Goal: Register for event/course

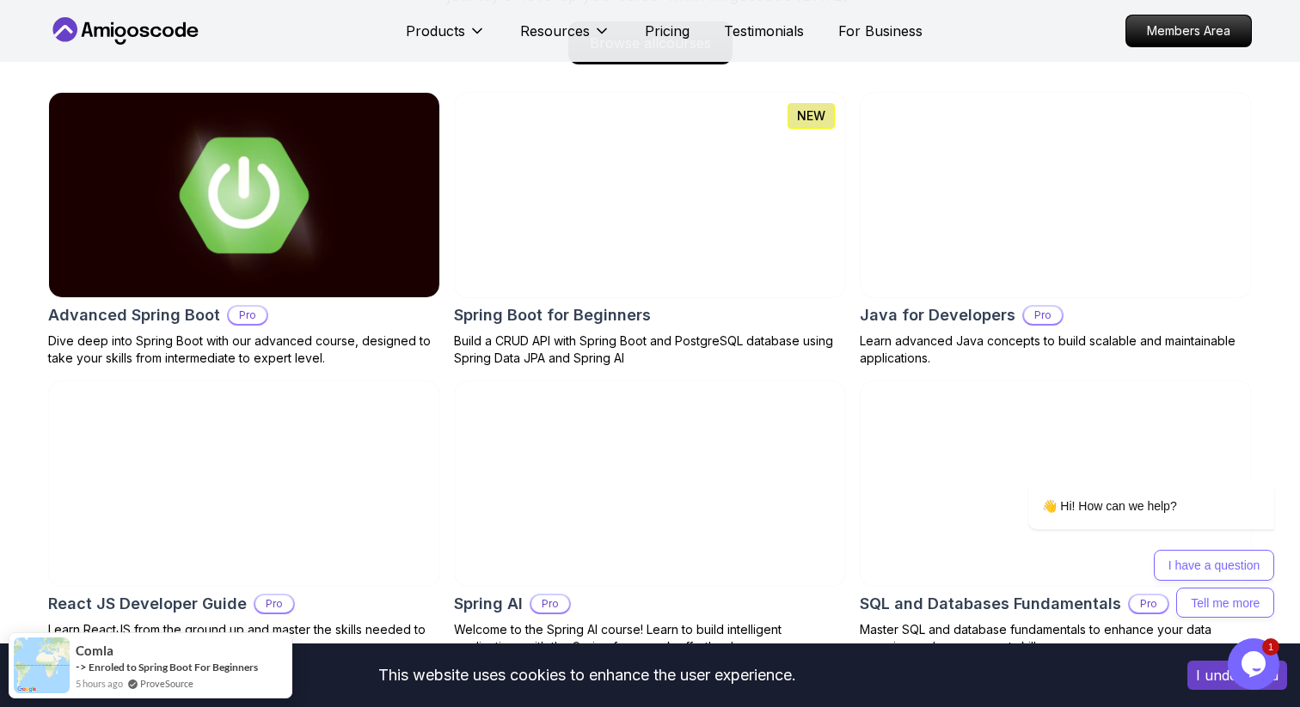
scroll to position [1824, 0]
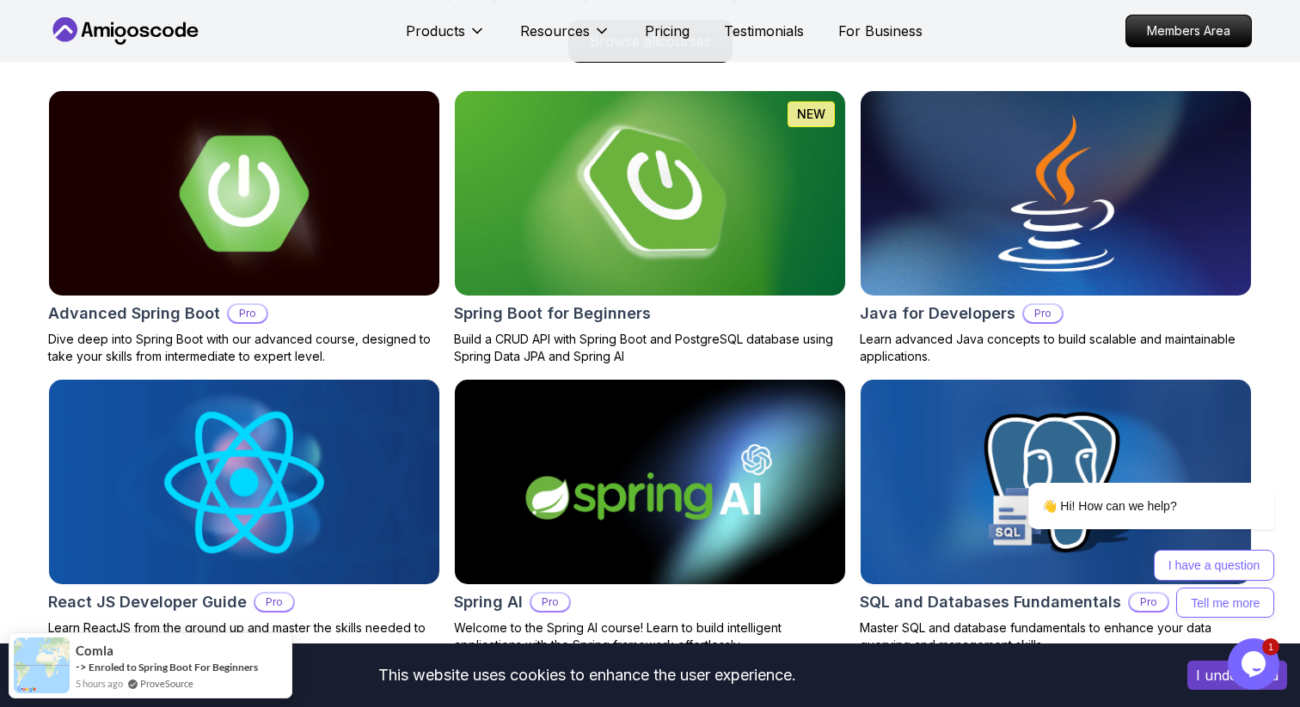
click at [743, 180] on img at bounding box center [650, 193] width 410 height 215
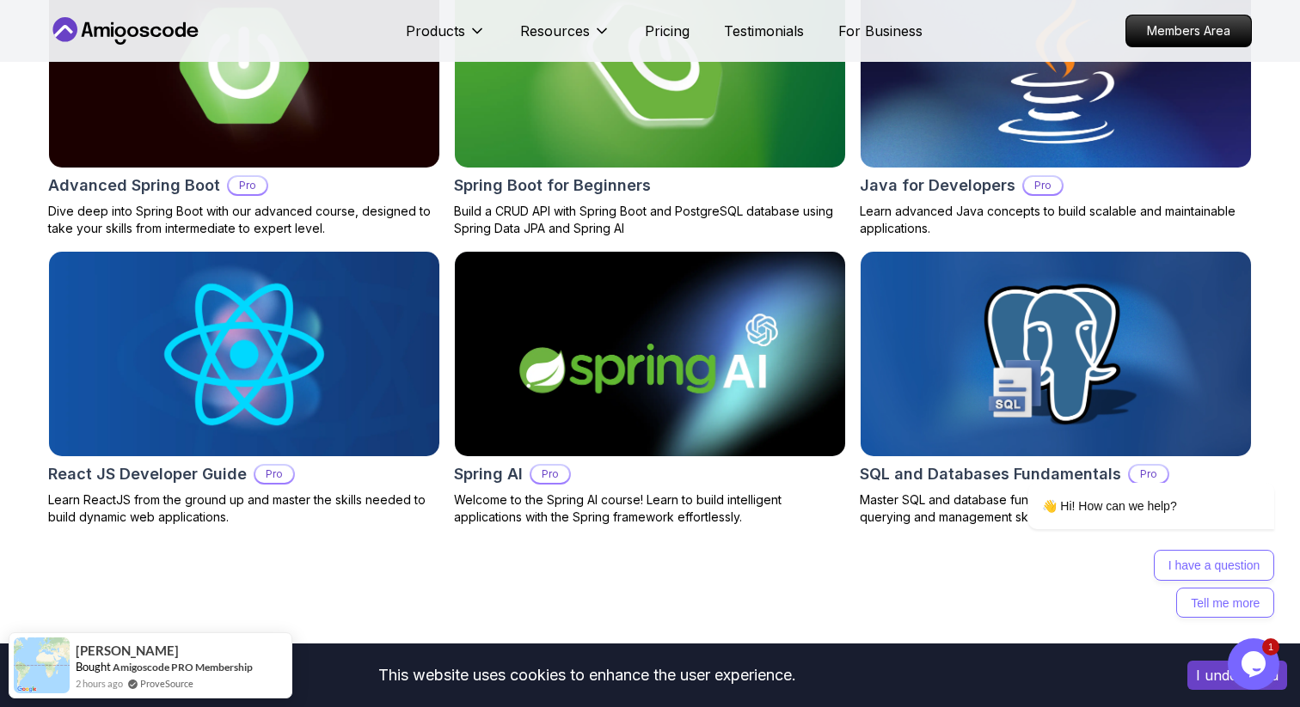
scroll to position [1758, 0]
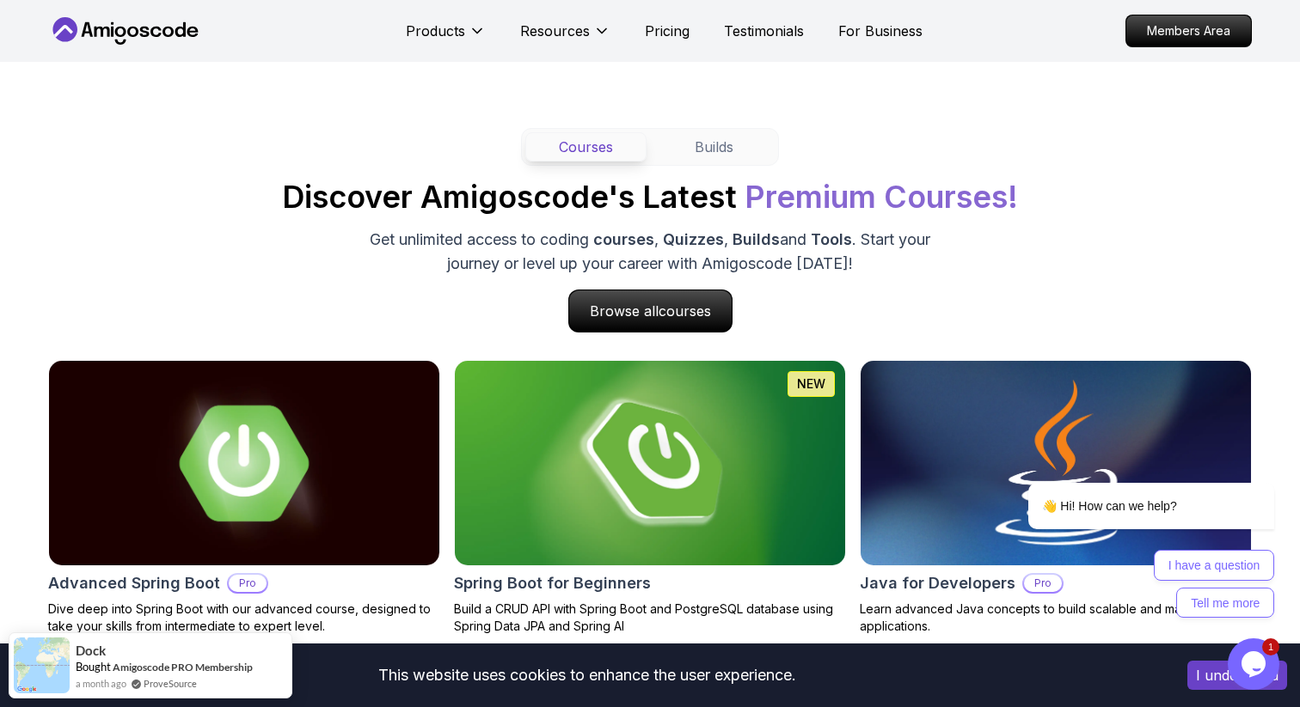
scroll to position [1508, 0]
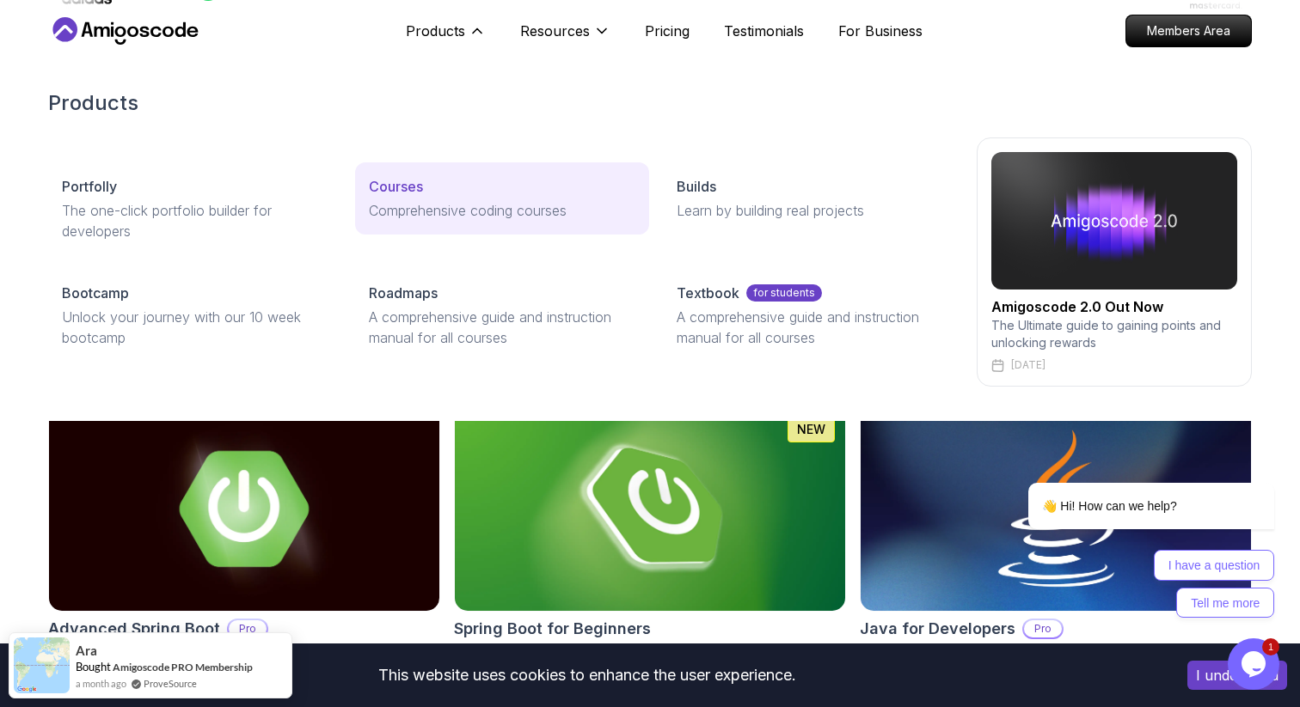
click at [456, 190] on div "Courses" at bounding box center [502, 186] width 266 height 21
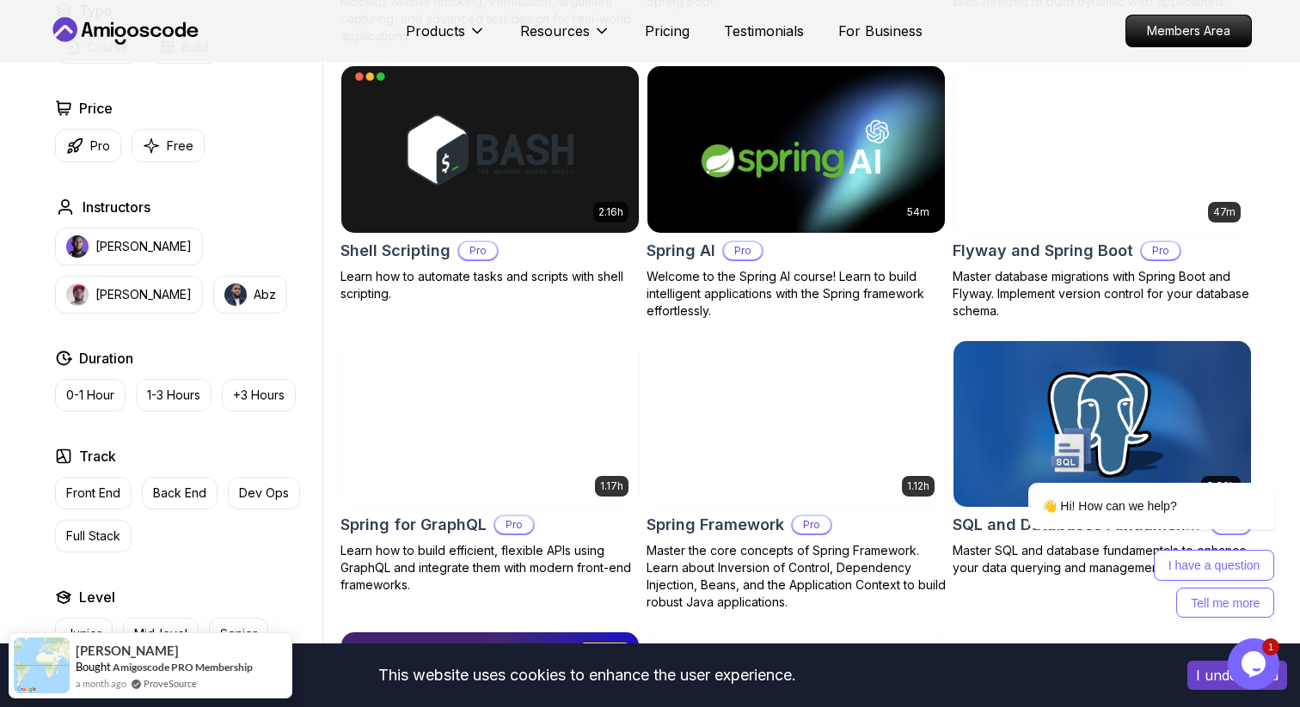
scroll to position [4065, 0]
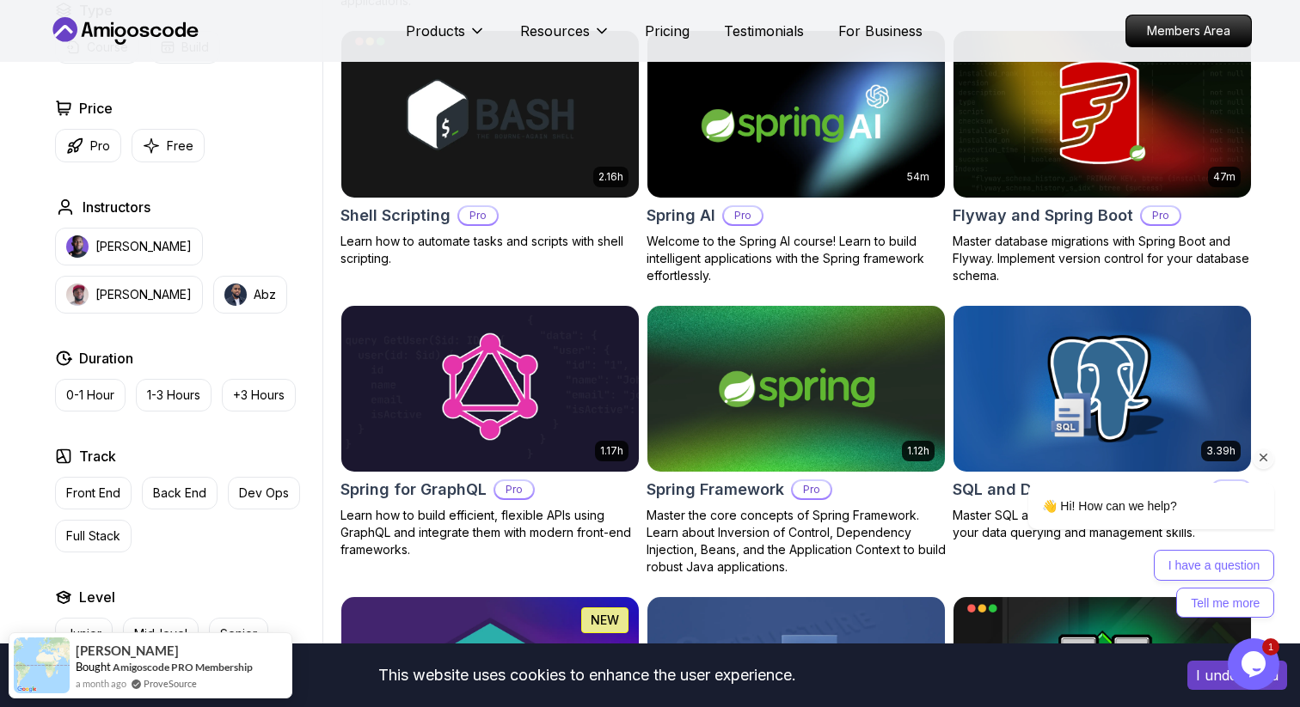
click at [1269, 456] on icon "Chat attention grabber" at bounding box center [1263, 457] width 15 height 15
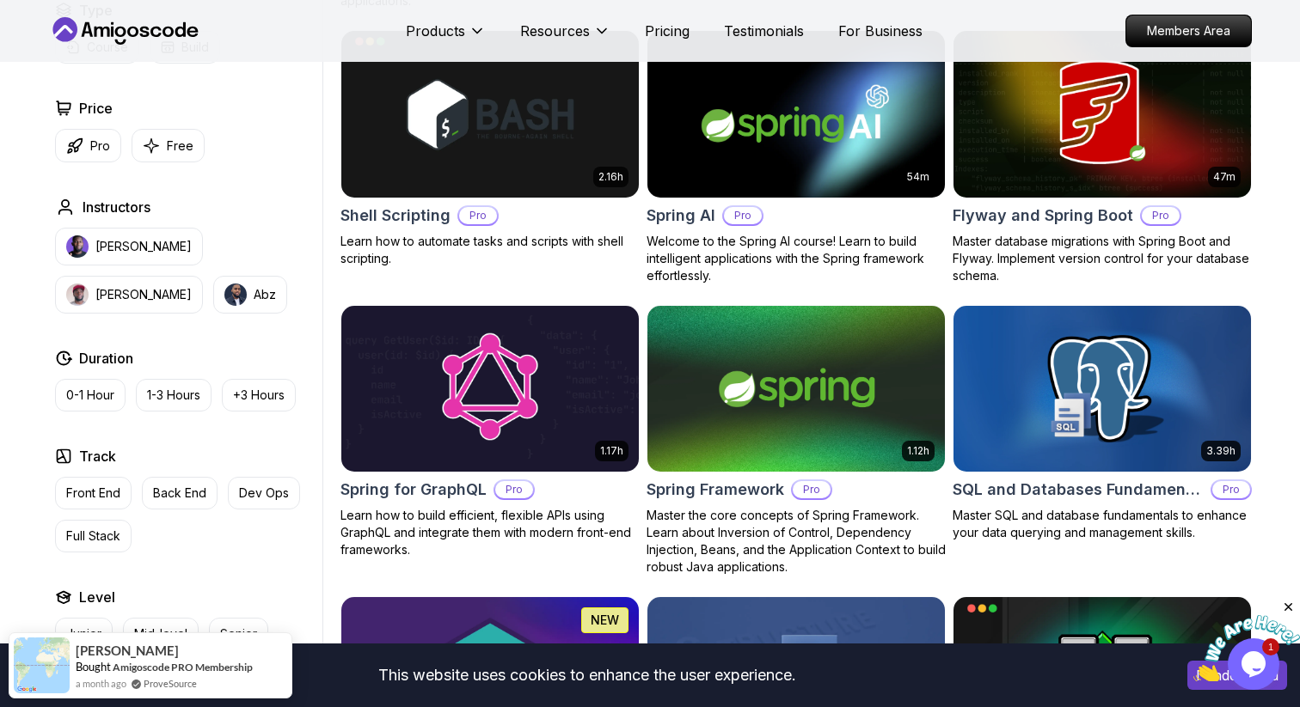
click at [1290, 608] on icon "Close" at bounding box center [1288, 607] width 15 height 15
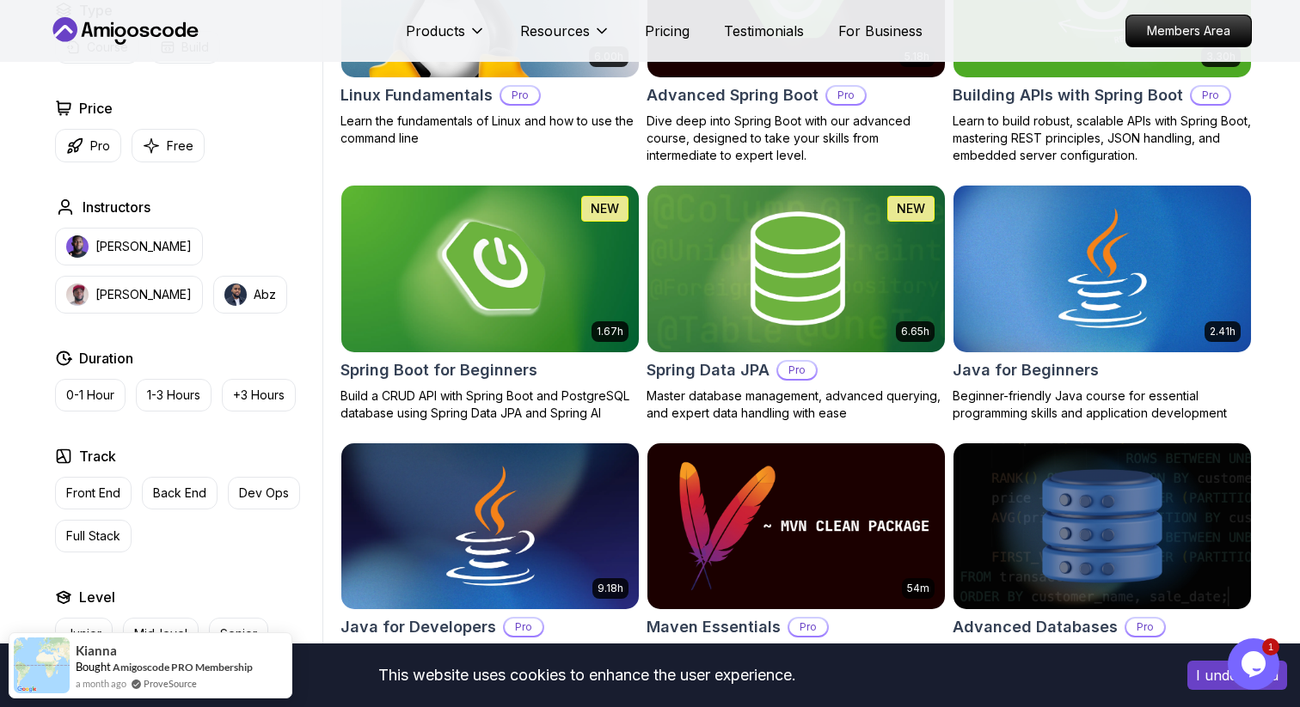
scroll to position [0, 0]
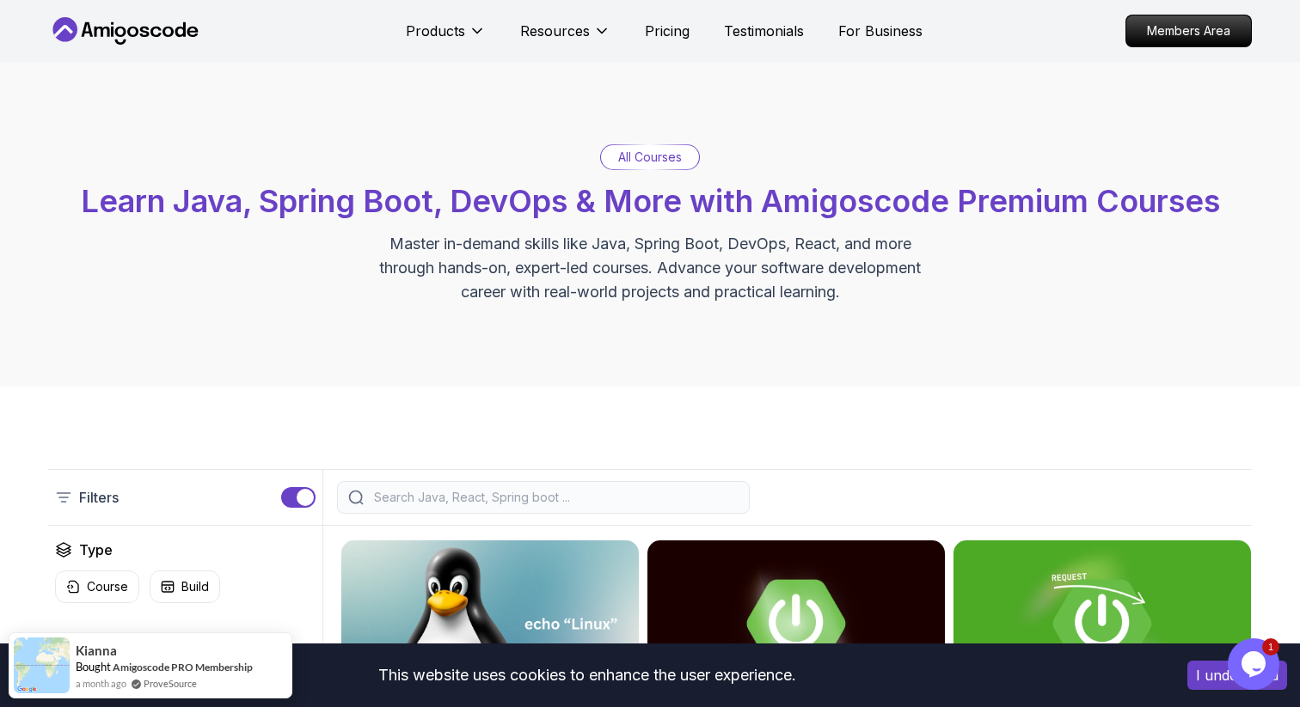
click at [1068, 110] on div "All Courses Learn Java, Spring Boot, DevOps & More with Amigoscode Premium Cour…" at bounding box center [650, 224] width 1300 height 325
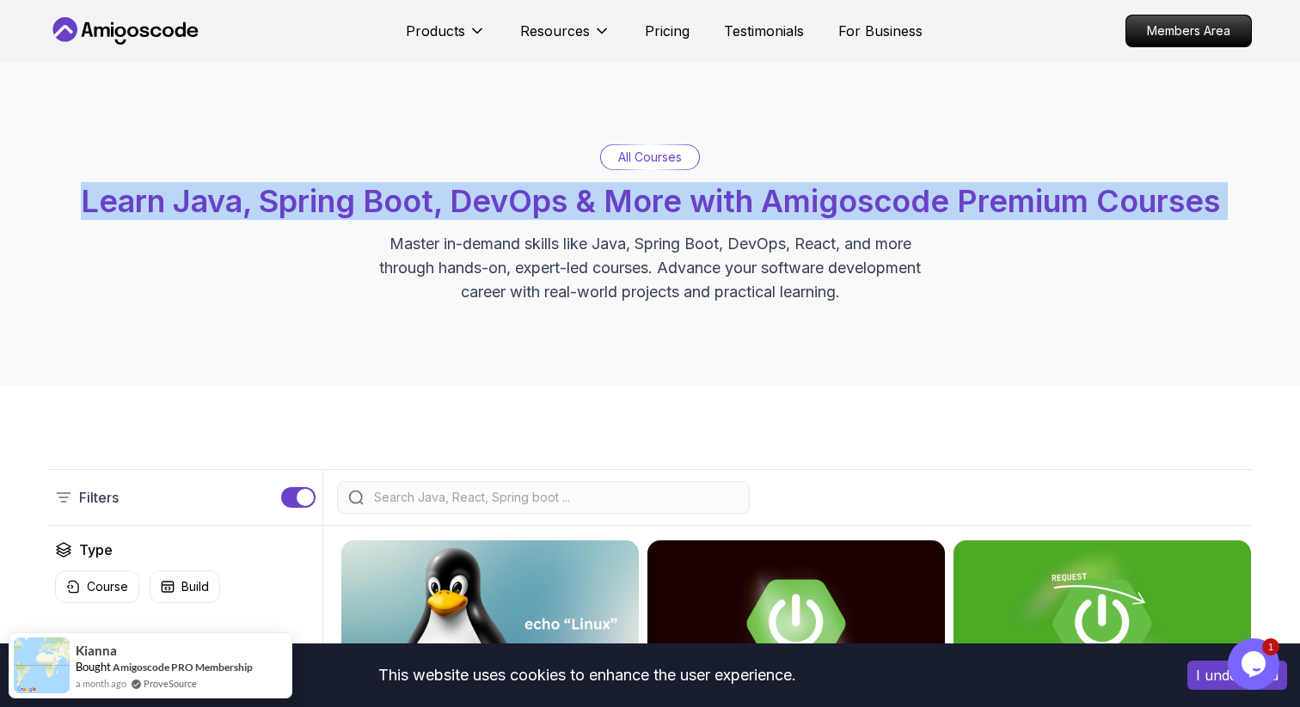
click at [1068, 110] on div "All Courses Learn Java, Spring Boot, DevOps & More with Amigoscode Premium Cour…" at bounding box center [650, 224] width 1300 height 325
click at [1076, 264] on div "All Courses Learn Java, Spring Boot, DevOps & More with Amigoscode Premium Cour…" at bounding box center [649, 224] width 1203 height 160
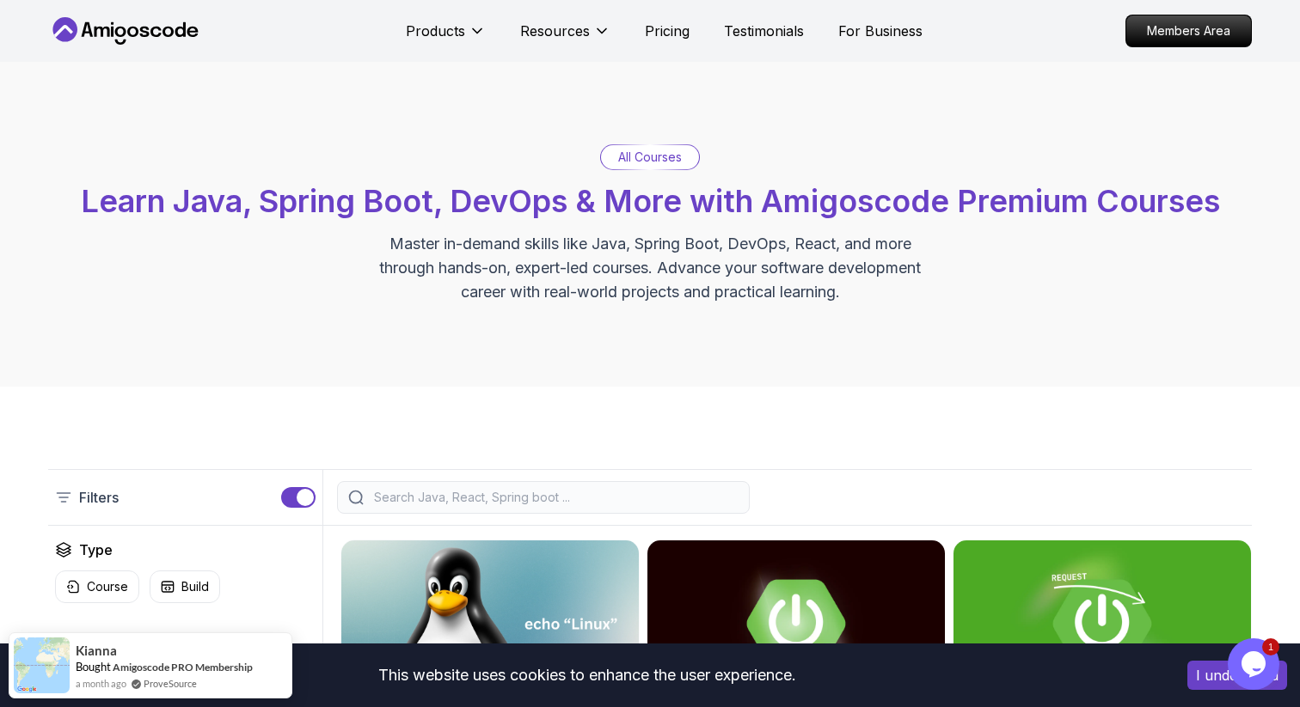
click at [1076, 264] on div "All Courses Learn Java, Spring Boot, DevOps & More with Amigoscode Premium Cour…" at bounding box center [649, 224] width 1203 height 160
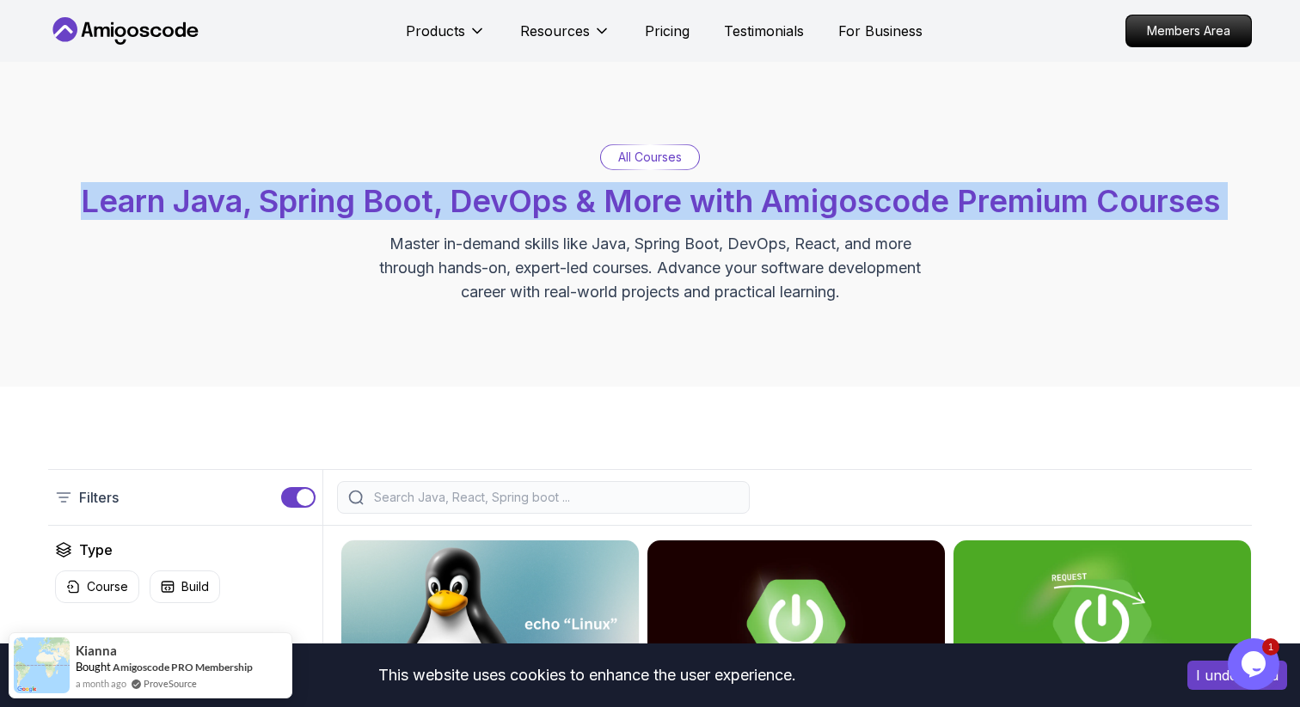
click at [1076, 264] on div "All Courses Learn Java, Spring Boot, DevOps & More with Amigoscode Premium Cour…" at bounding box center [649, 224] width 1203 height 160
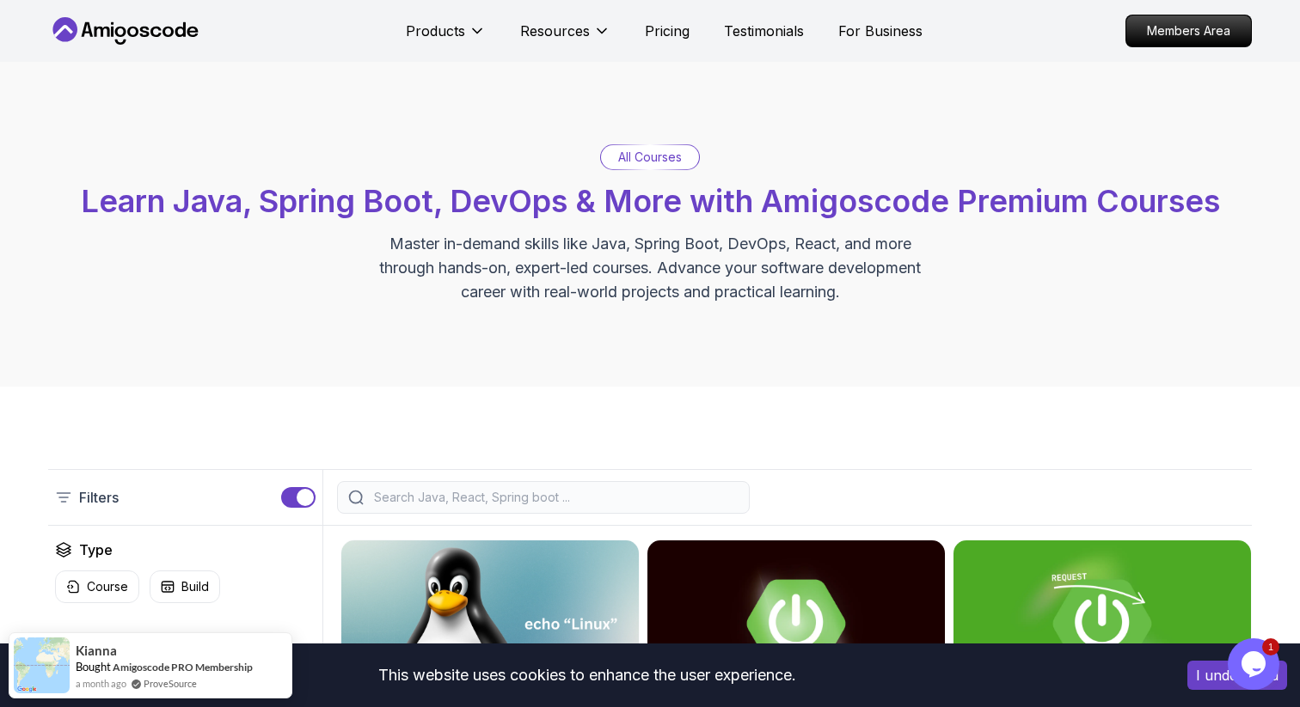
click at [691, 267] on p "Master in-demand skills like Java, Spring Boot, DevOps, React, and more through…" at bounding box center [650, 268] width 578 height 72
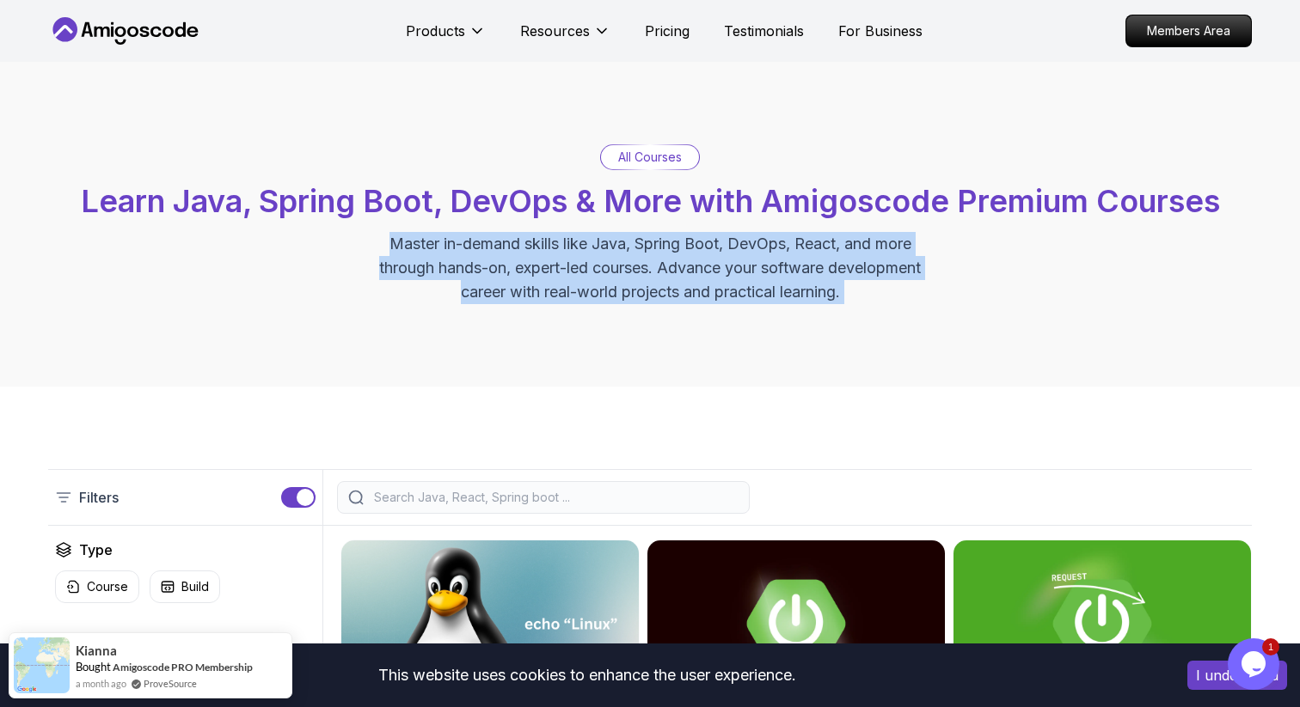
click at [691, 267] on p "Master in-demand skills like Java, Spring Boot, DevOps, React, and more through…" at bounding box center [650, 268] width 578 height 72
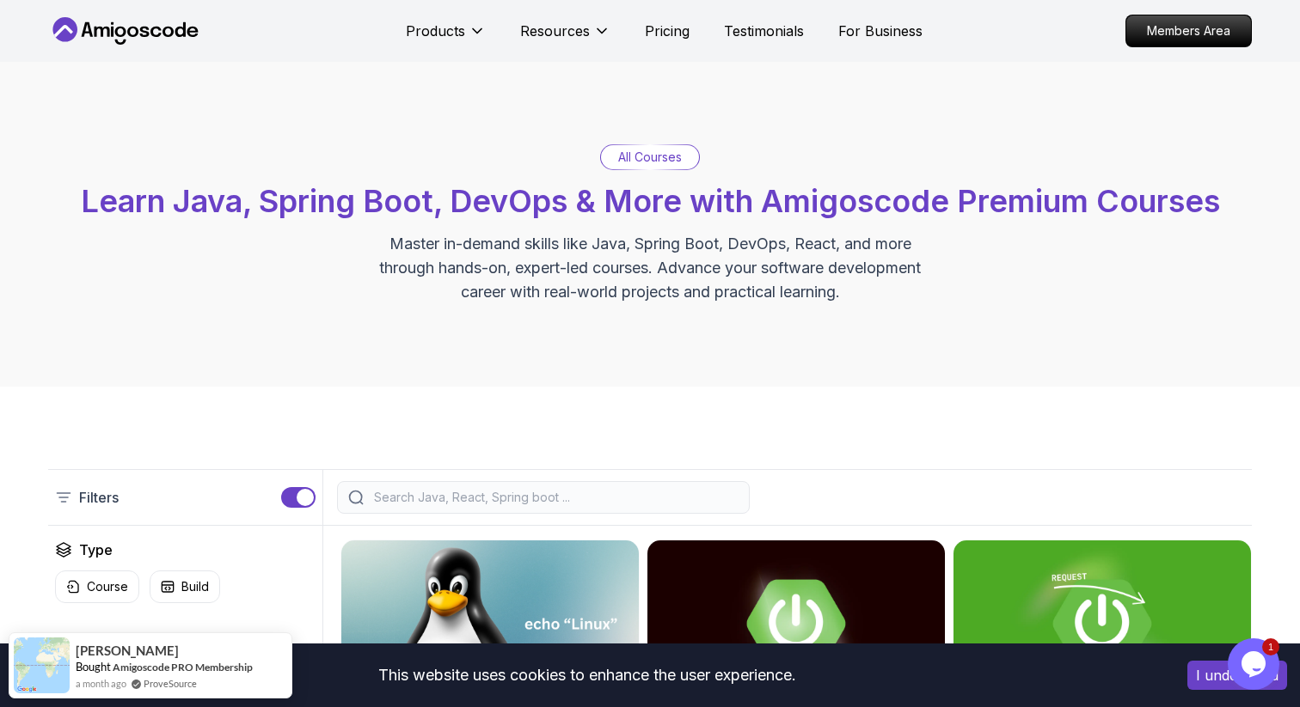
click at [657, 205] on span "Learn Java, Spring Boot, DevOps & More with Amigoscode Premium Courses" at bounding box center [650, 201] width 1139 height 38
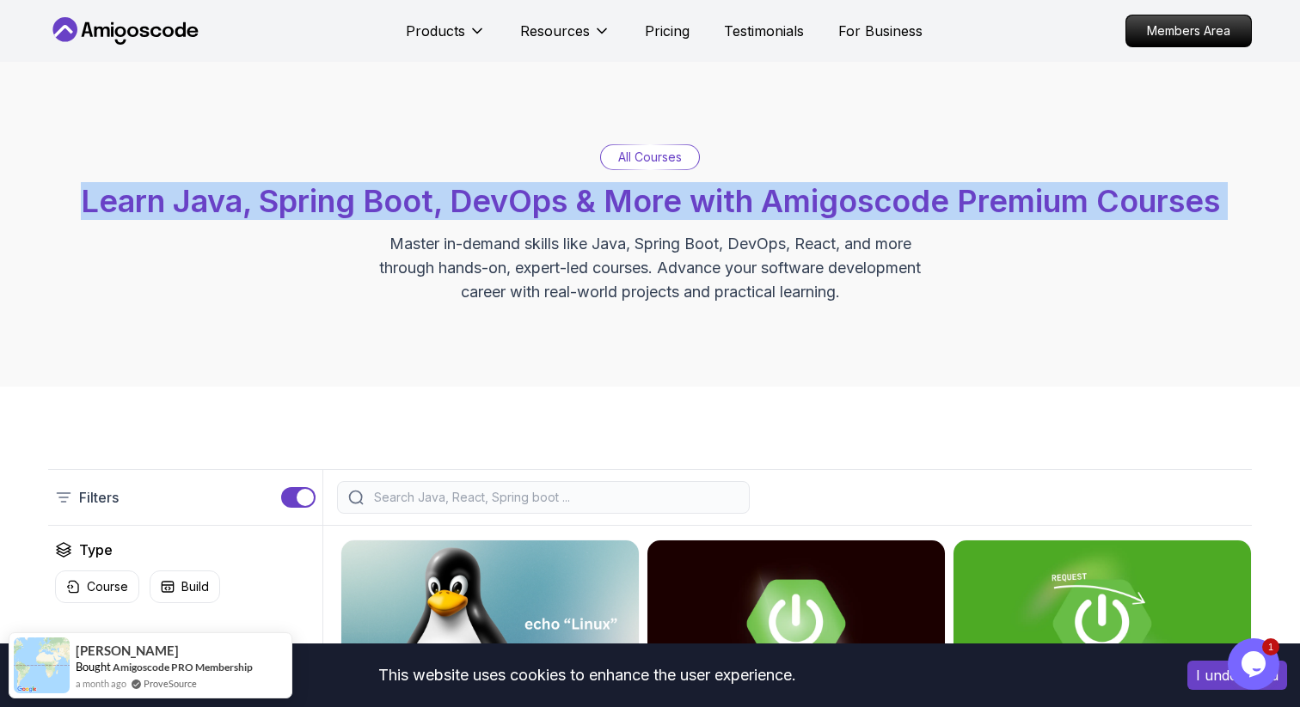
click at [657, 205] on span "Learn Java, Spring Boot, DevOps & More with Amigoscode Premium Courses" at bounding box center [650, 201] width 1139 height 38
click at [1299, 227] on div "All Courses Learn Java, Spring Boot, DevOps & More with Amigoscode Premium Cour…" at bounding box center [650, 224] width 1300 height 325
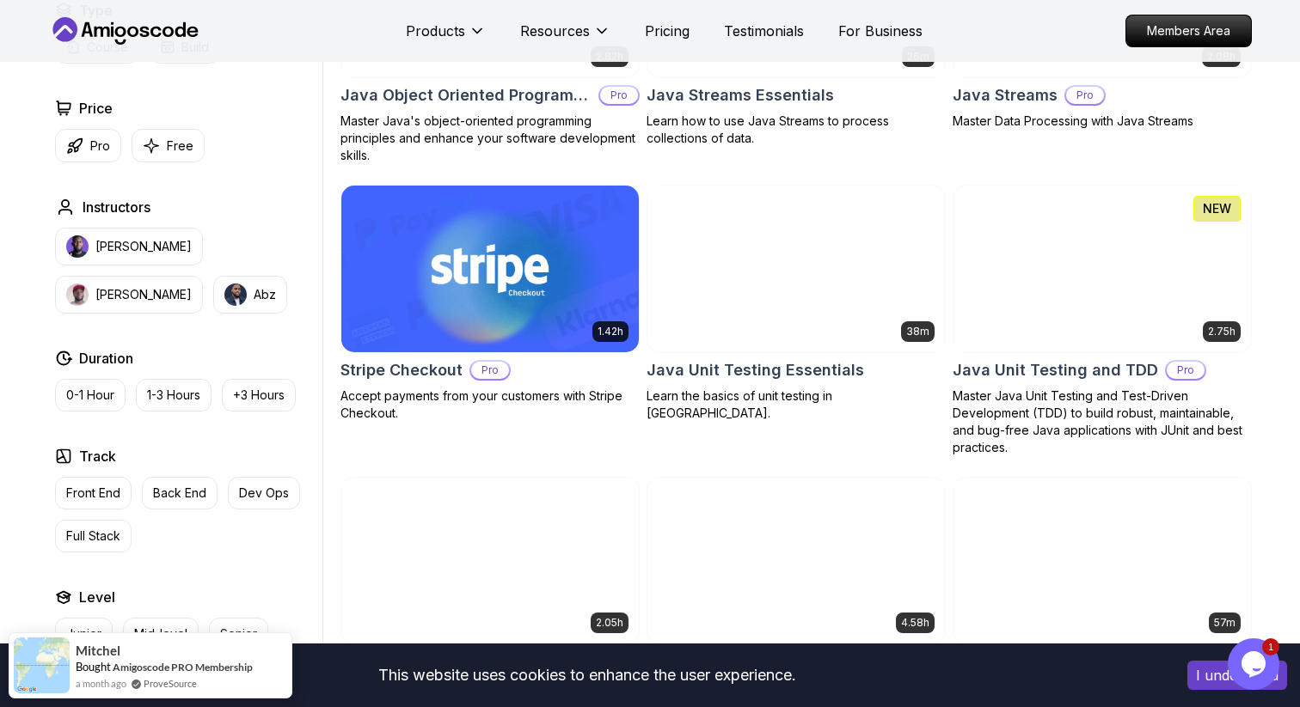
scroll to position [2750, 0]
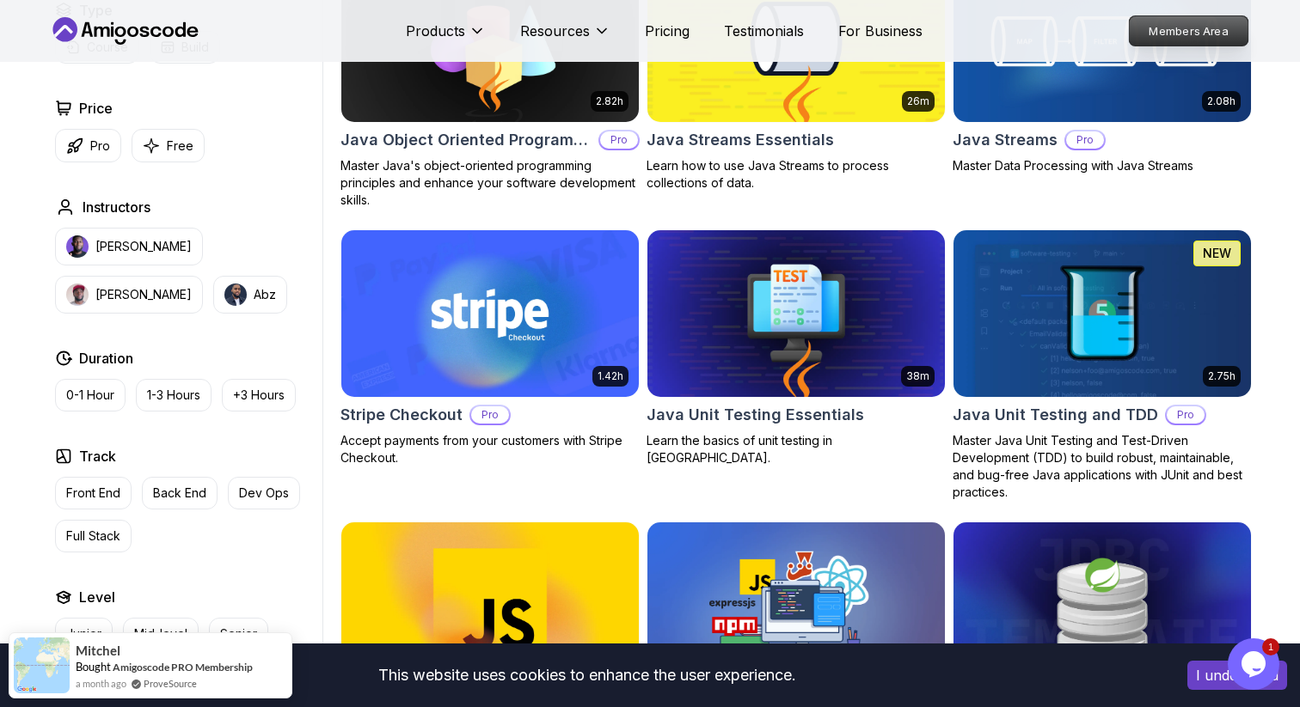
click at [1201, 21] on p "Members Area" at bounding box center [1188, 30] width 119 height 29
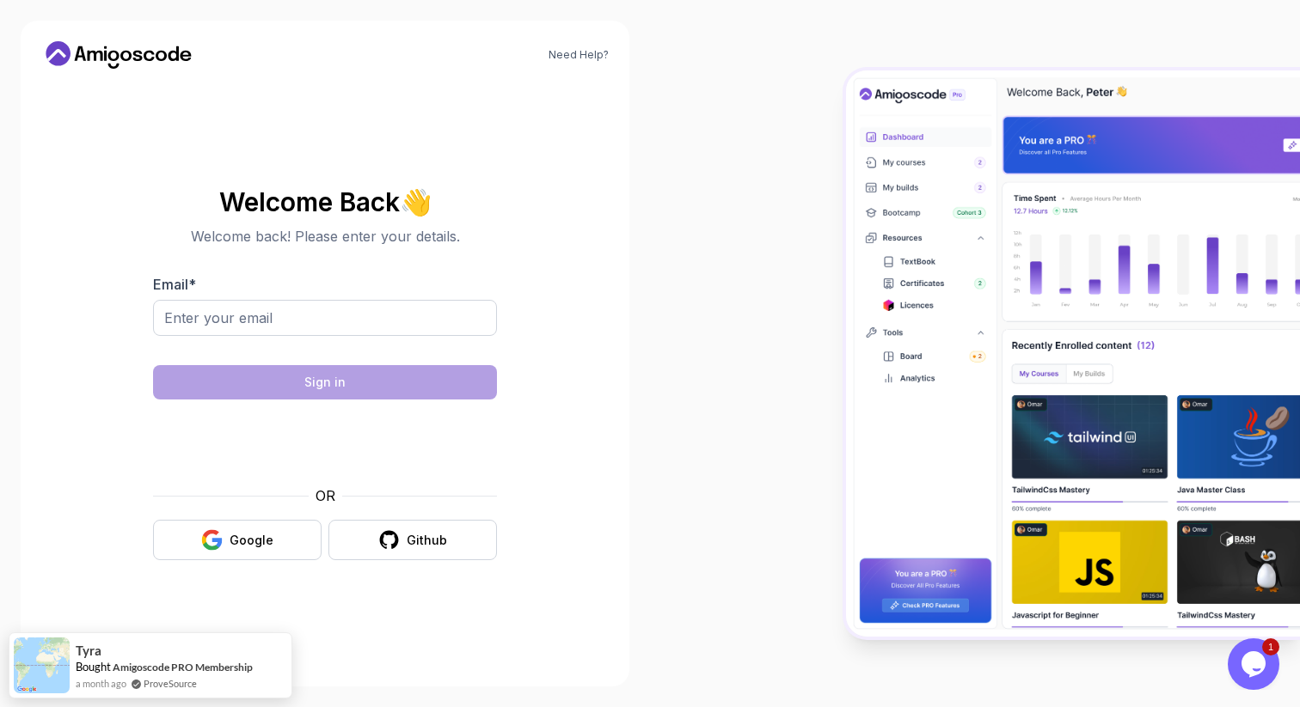
click at [436, 342] on div at bounding box center [325, 346] width 344 height 15
click at [444, 309] on input "Email *" at bounding box center [325, 318] width 344 height 36
type input "olumorinsammy@gmail.com"
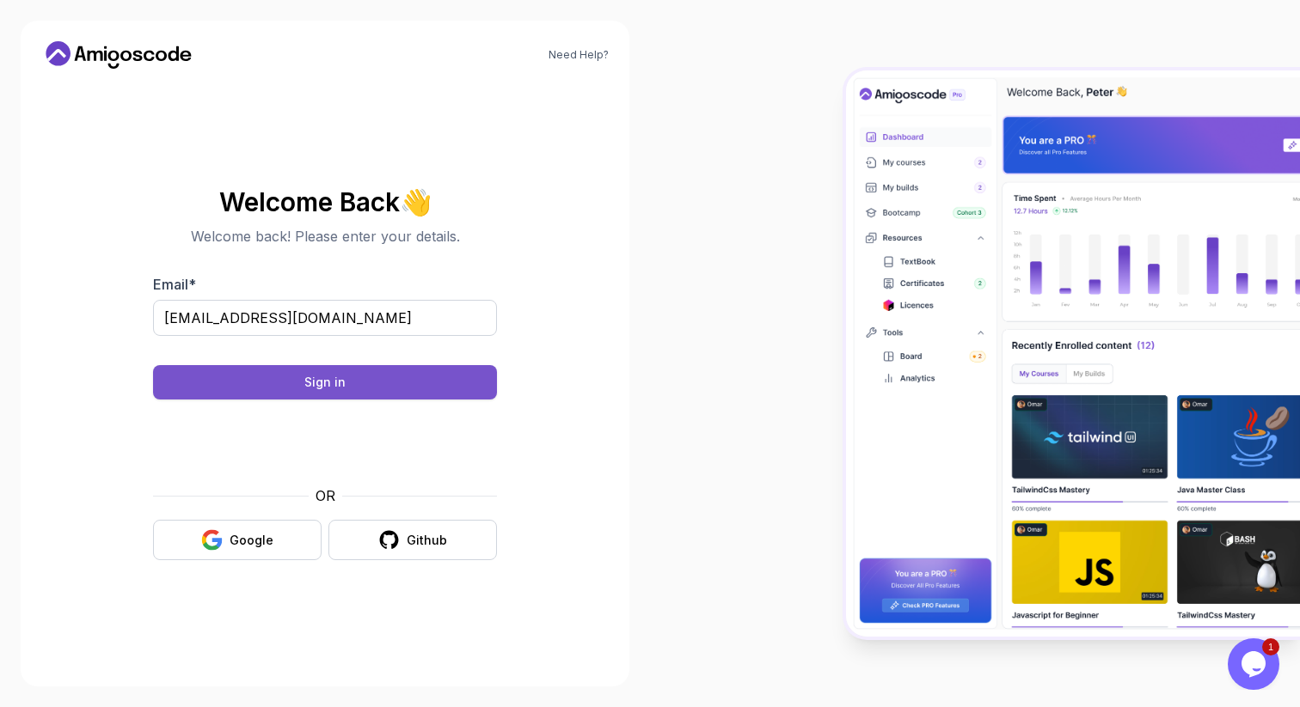
click at [346, 387] on button "Sign in" at bounding box center [325, 382] width 344 height 34
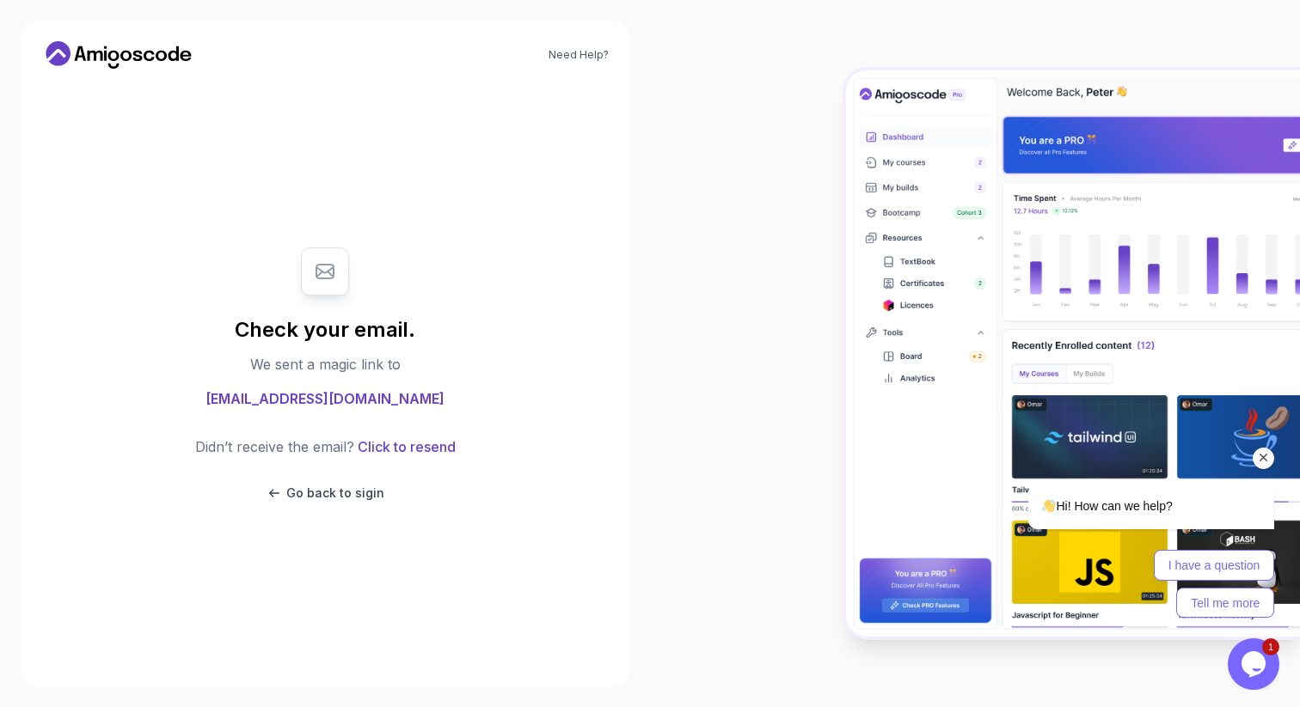
click at [150, 47] on icon at bounding box center [118, 55] width 155 height 28
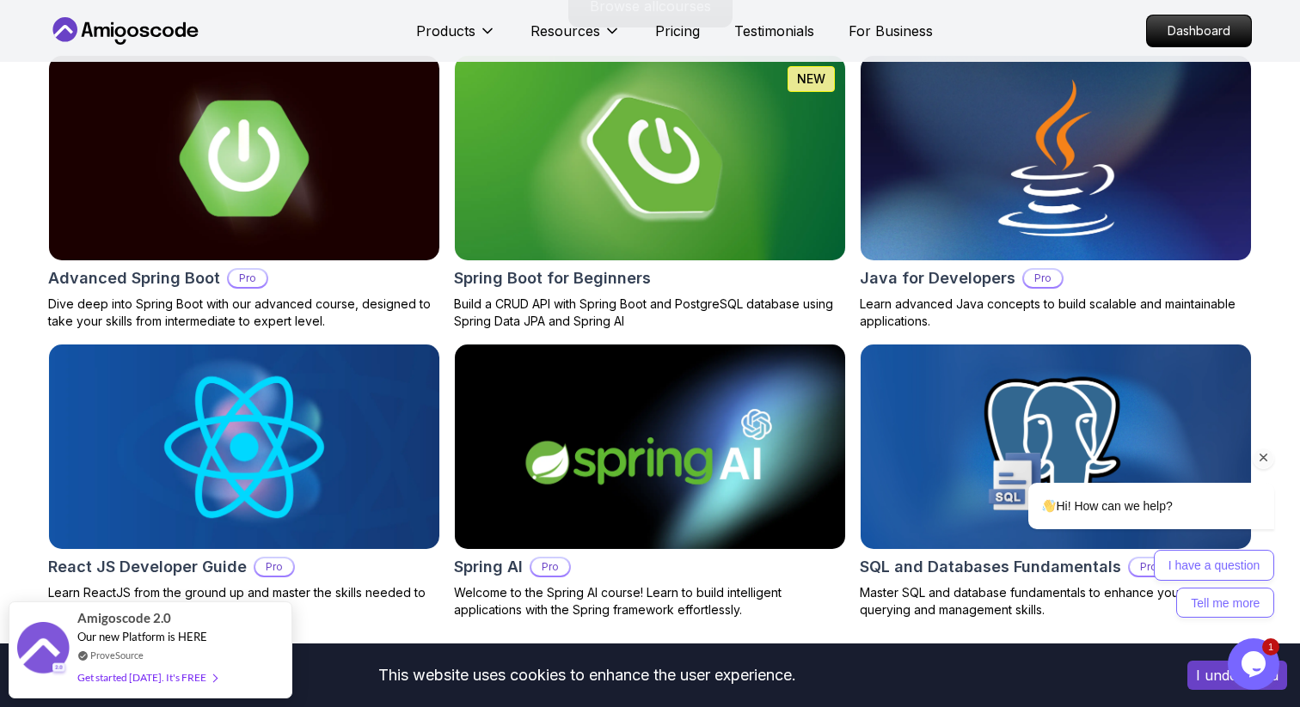
scroll to position [1740, 0]
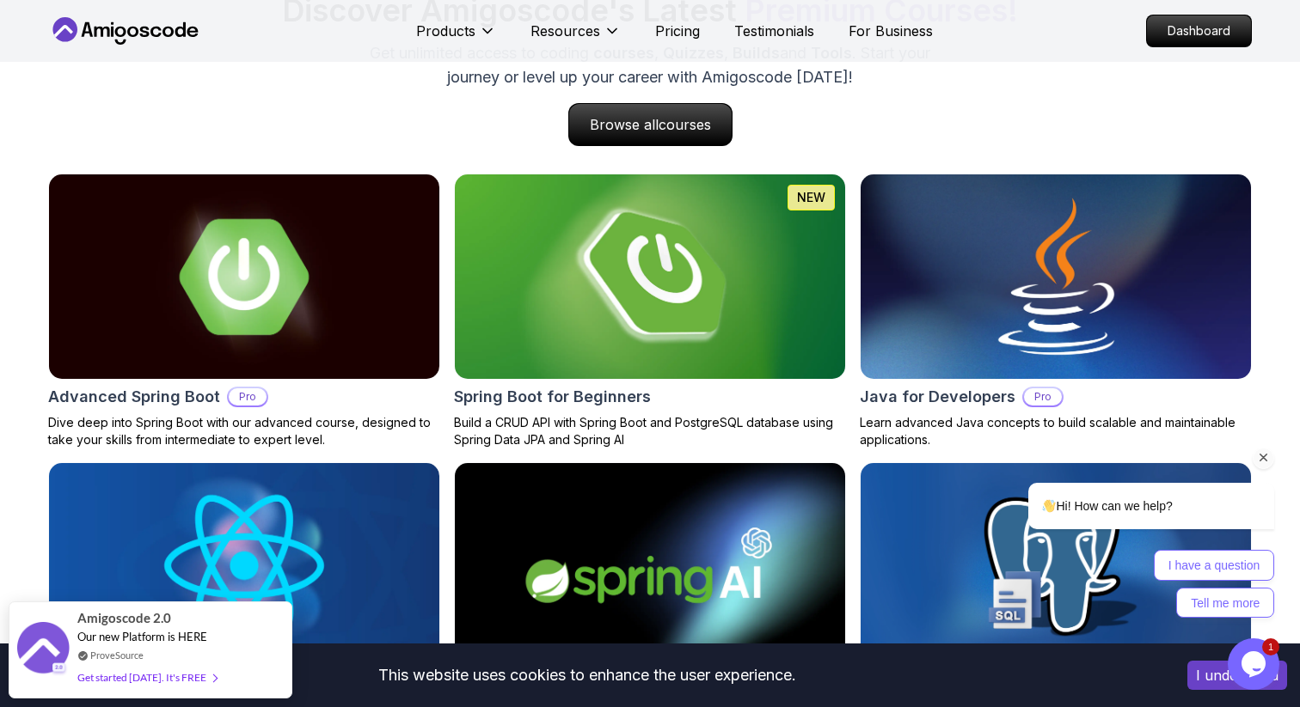
click at [595, 333] on img at bounding box center [650, 276] width 410 height 215
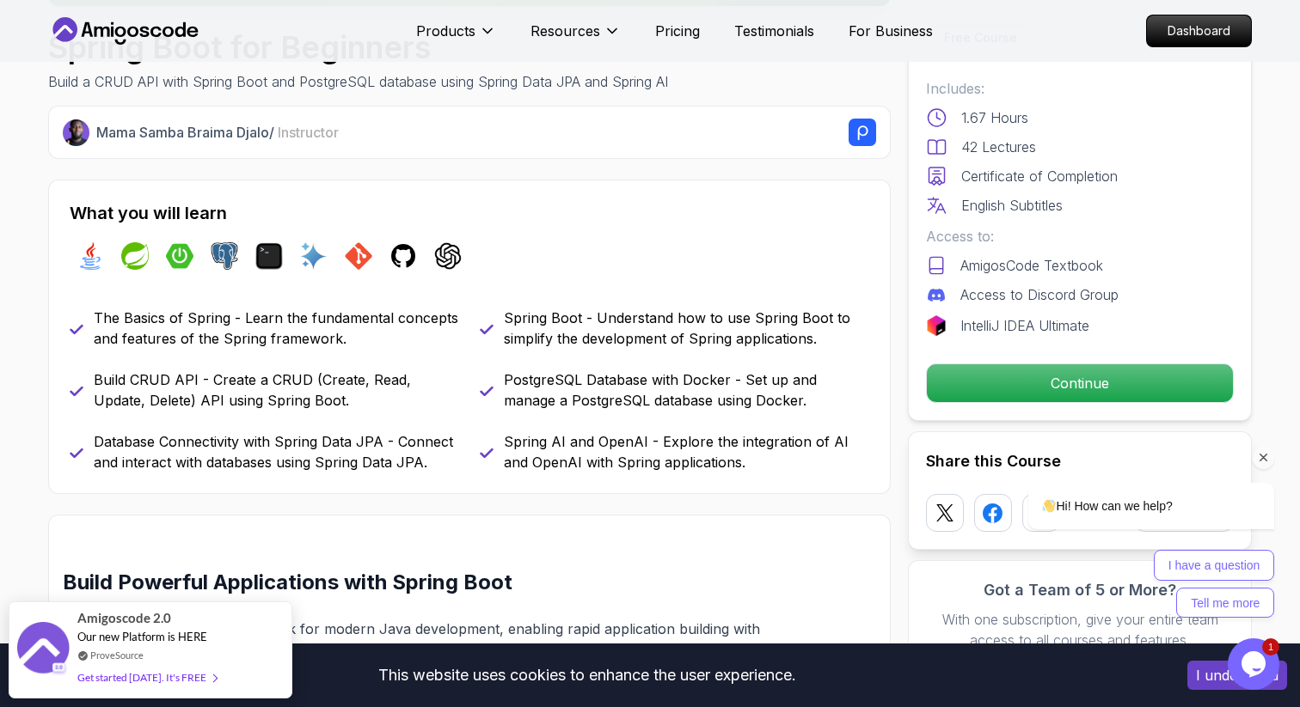
scroll to position [613, 0]
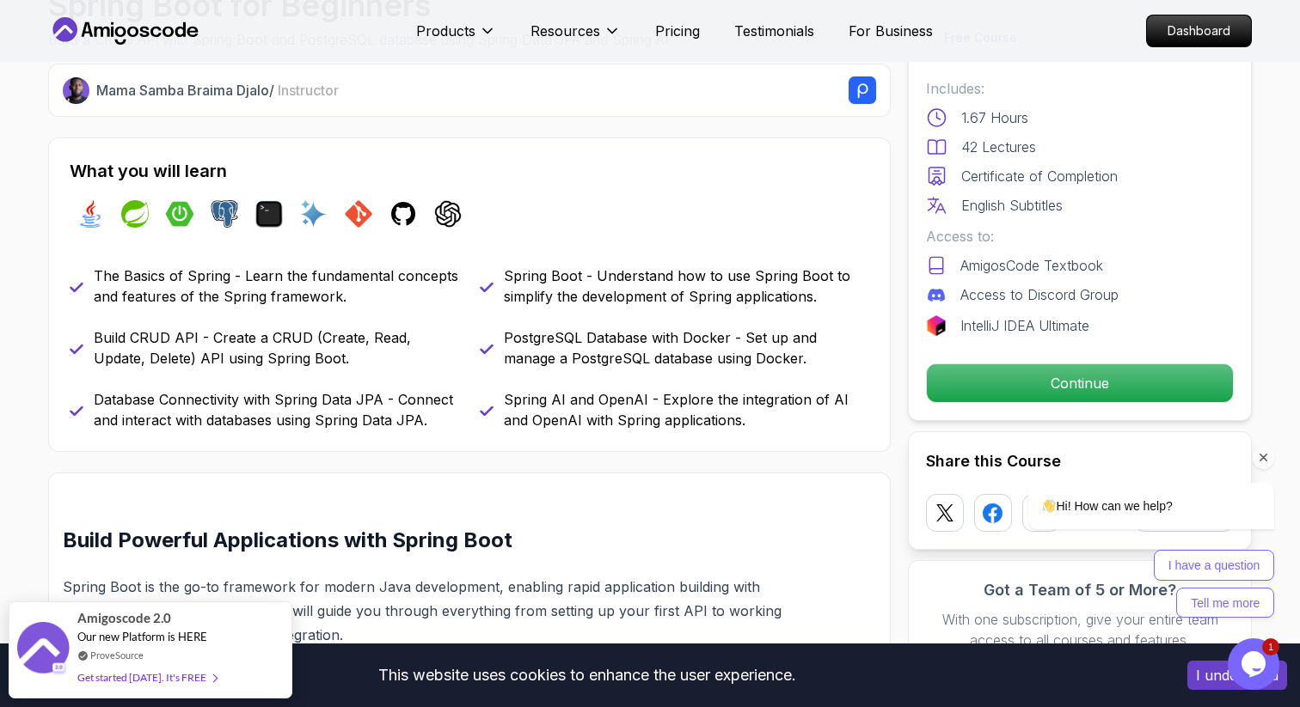
click at [1261, 456] on icon "Chat attention grabber" at bounding box center [1263, 457] width 15 height 15
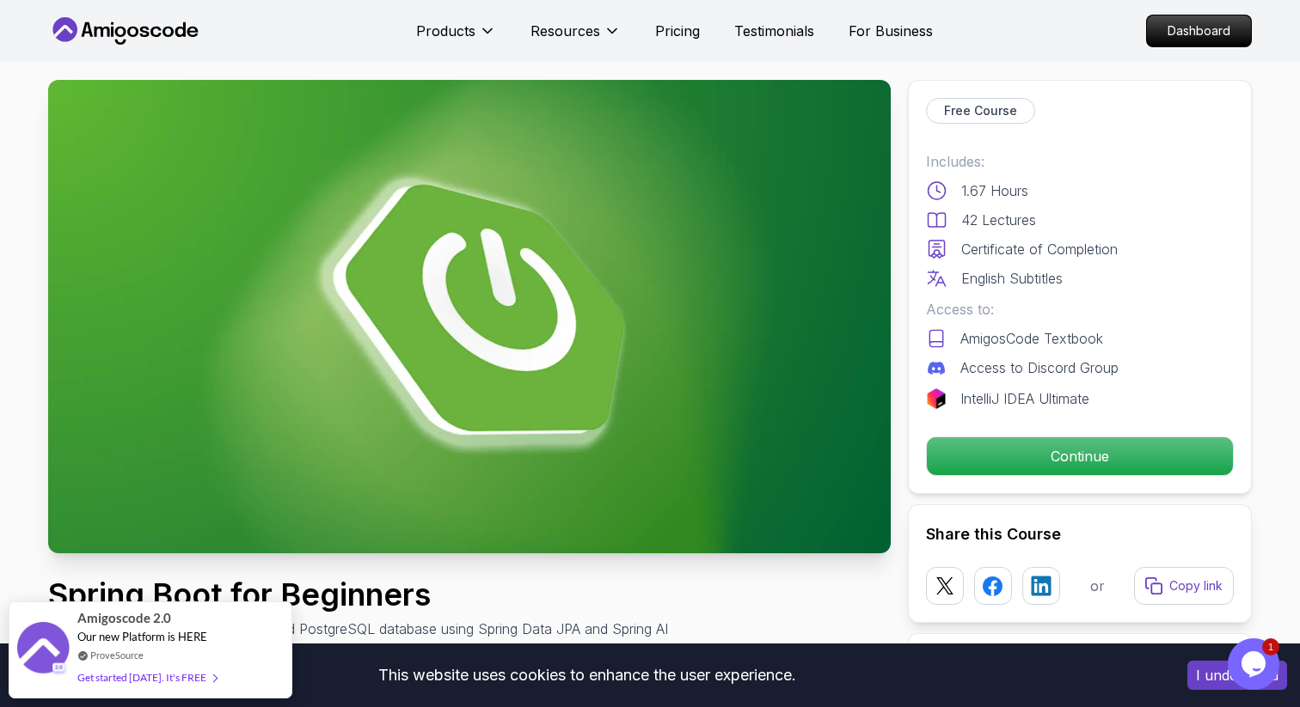
scroll to position [0, 0]
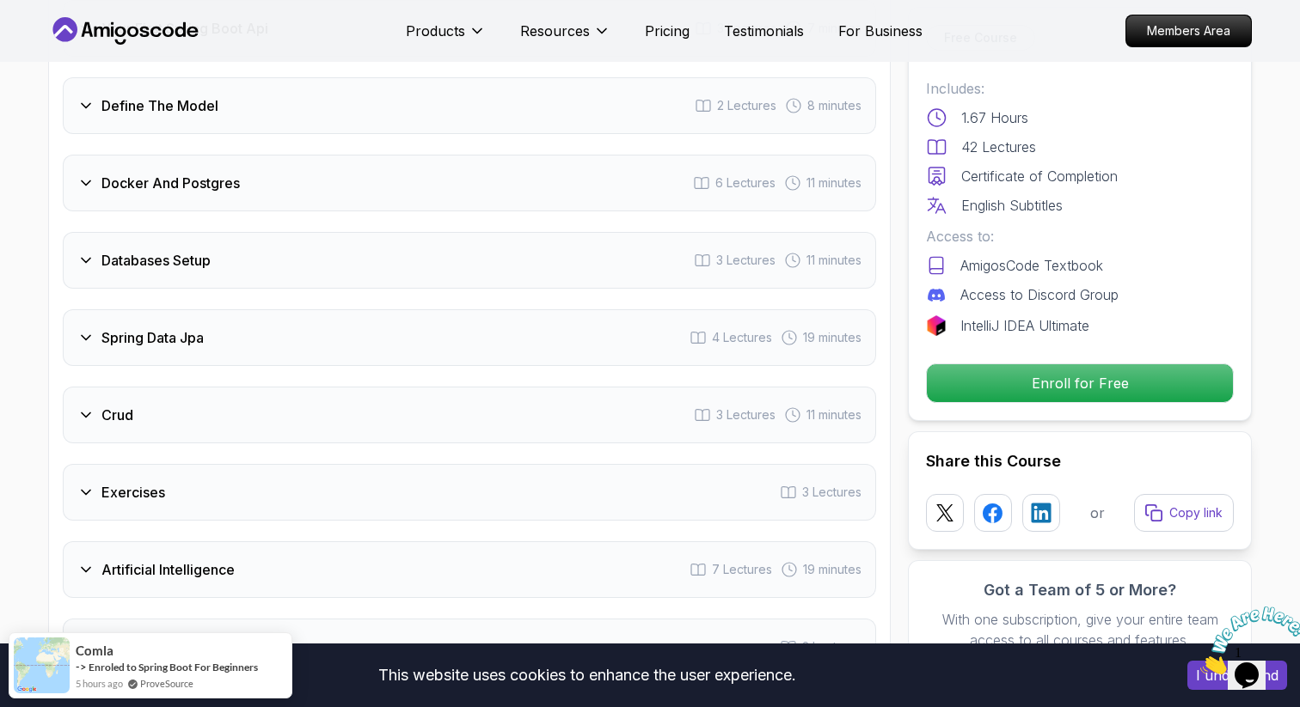
scroll to position [2587, 0]
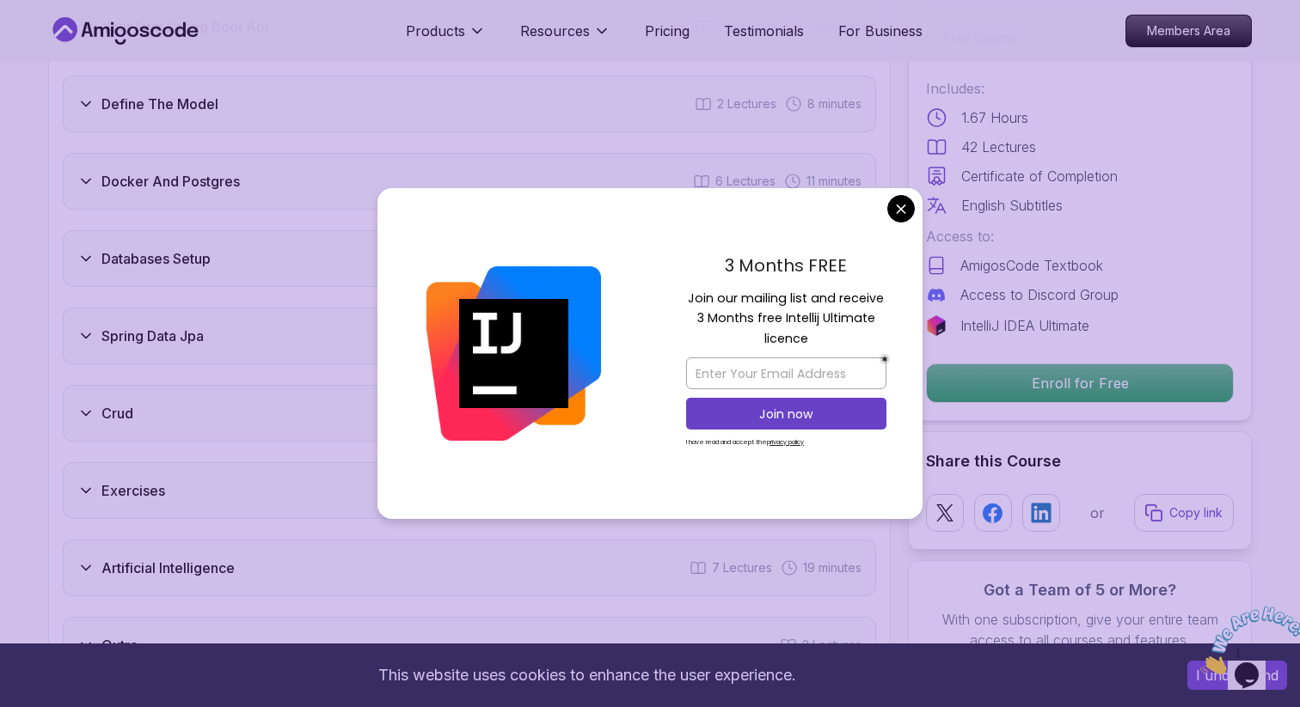
click at [627, 157] on div "Docker And Postgres 6 Lectures 11 minutes" at bounding box center [469, 181] width 813 height 57
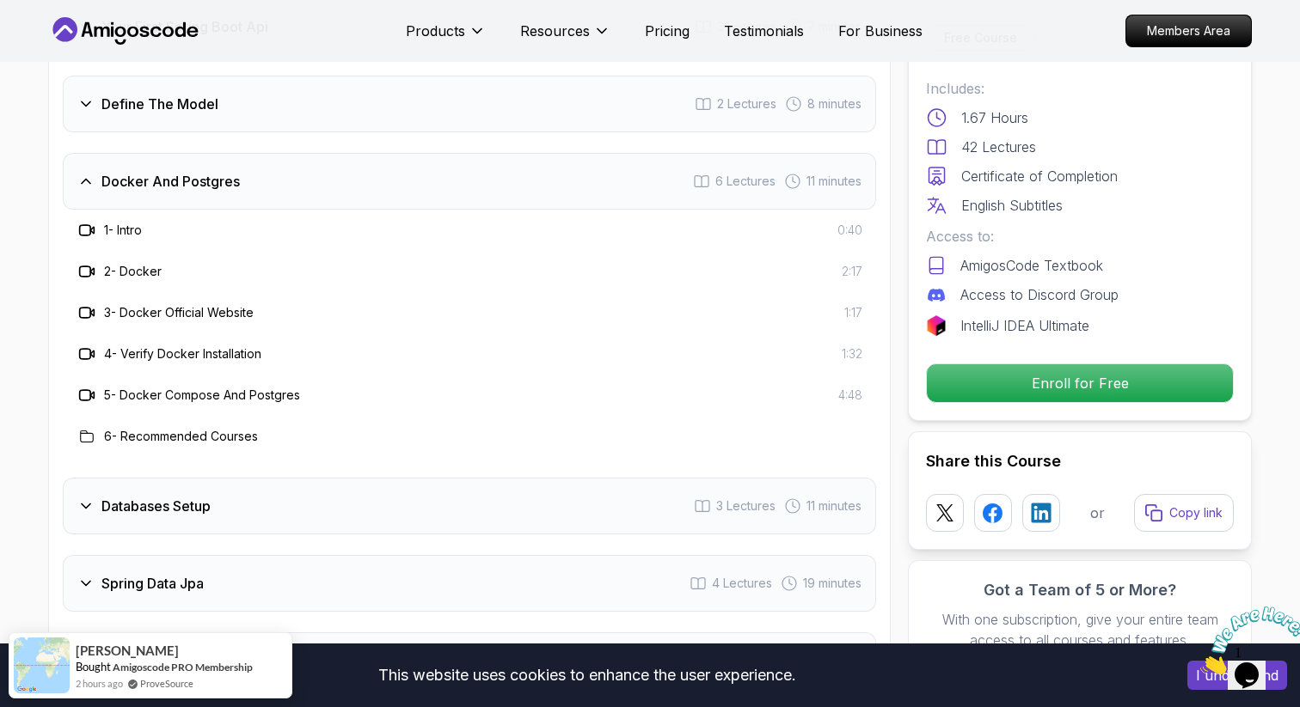
click at [508, 153] on div "Docker And Postgres 6 Lectures 11 minutes" at bounding box center [469, 181] width 813 height 57
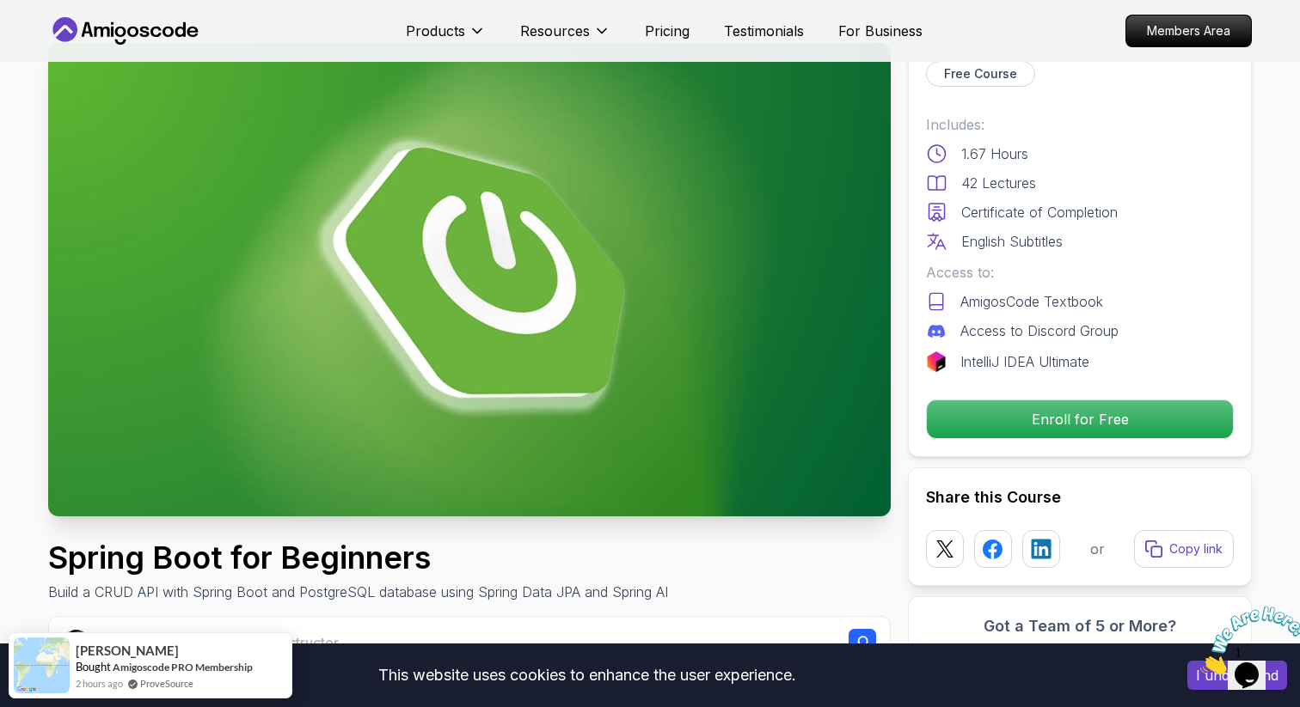
scroll to position [0, 0]
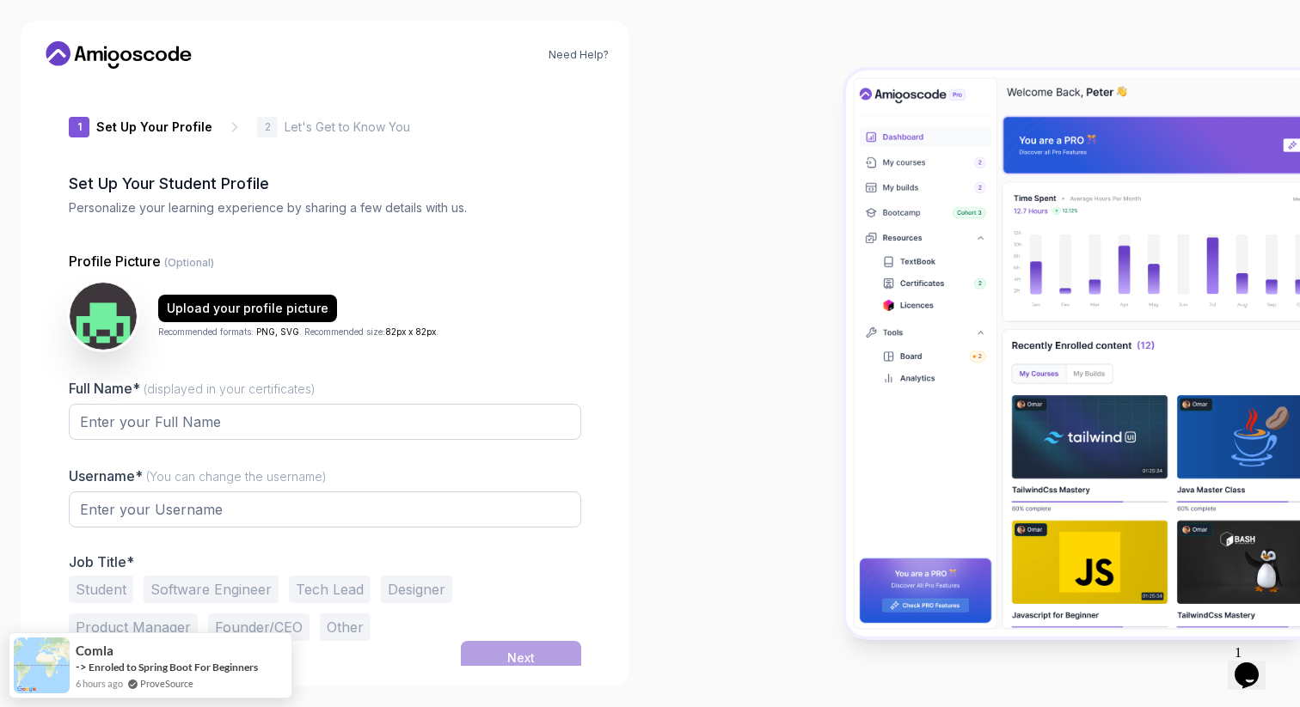
type input "zippycougar6d76b"
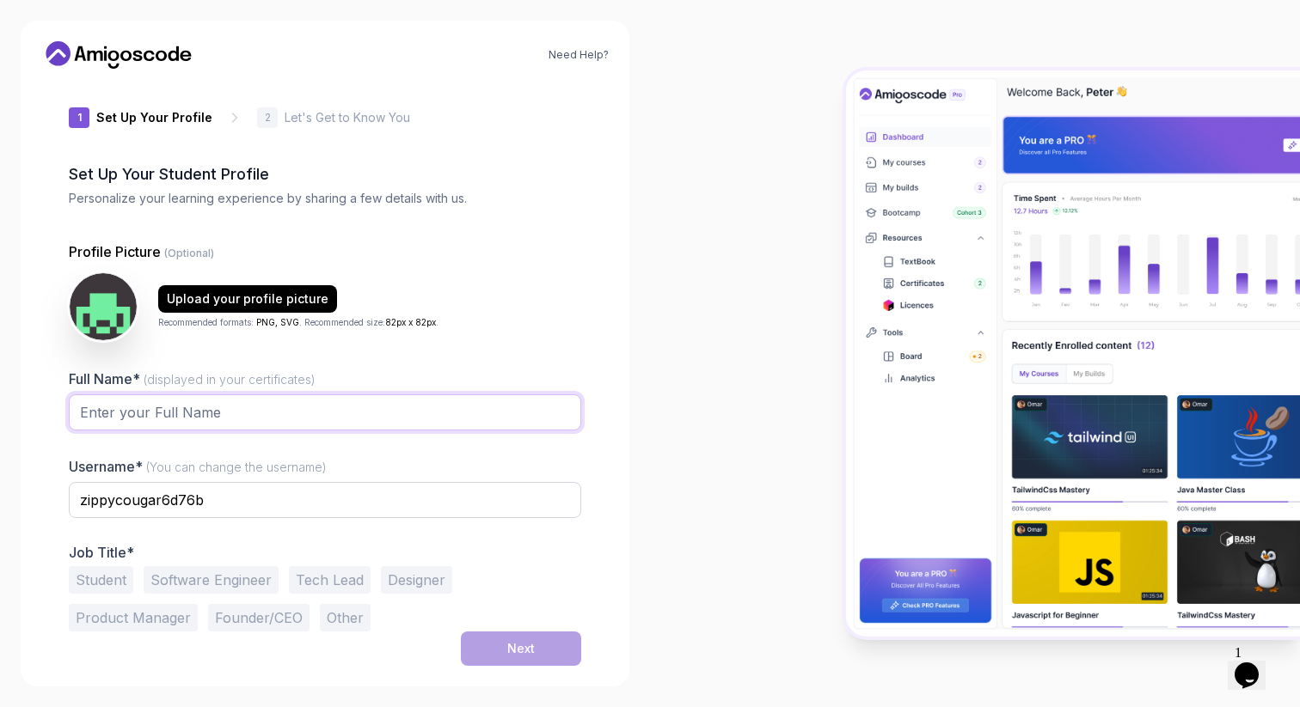
click at [482, 416] on input "Full Name* (displayed in your certificates)" at bounding box center [325, 413] width 512 height 36
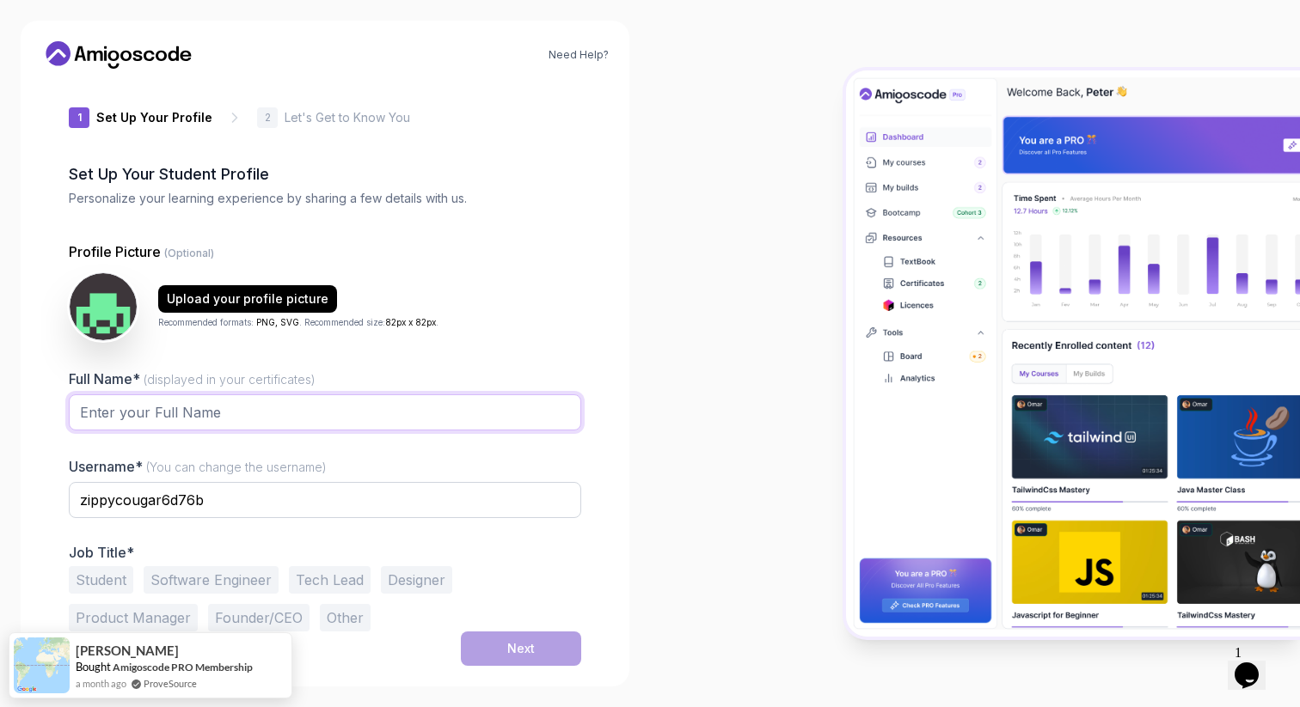
type input "Olumorin Samuel"
click at [248, 509] on input "zippycougar6d76b" at bounding box center [325, 500] width 512 height 36
type input "olusammy"
click at [193, 578] on button "Software Engineer" at bounding box center [211, 580] width 135 height 28
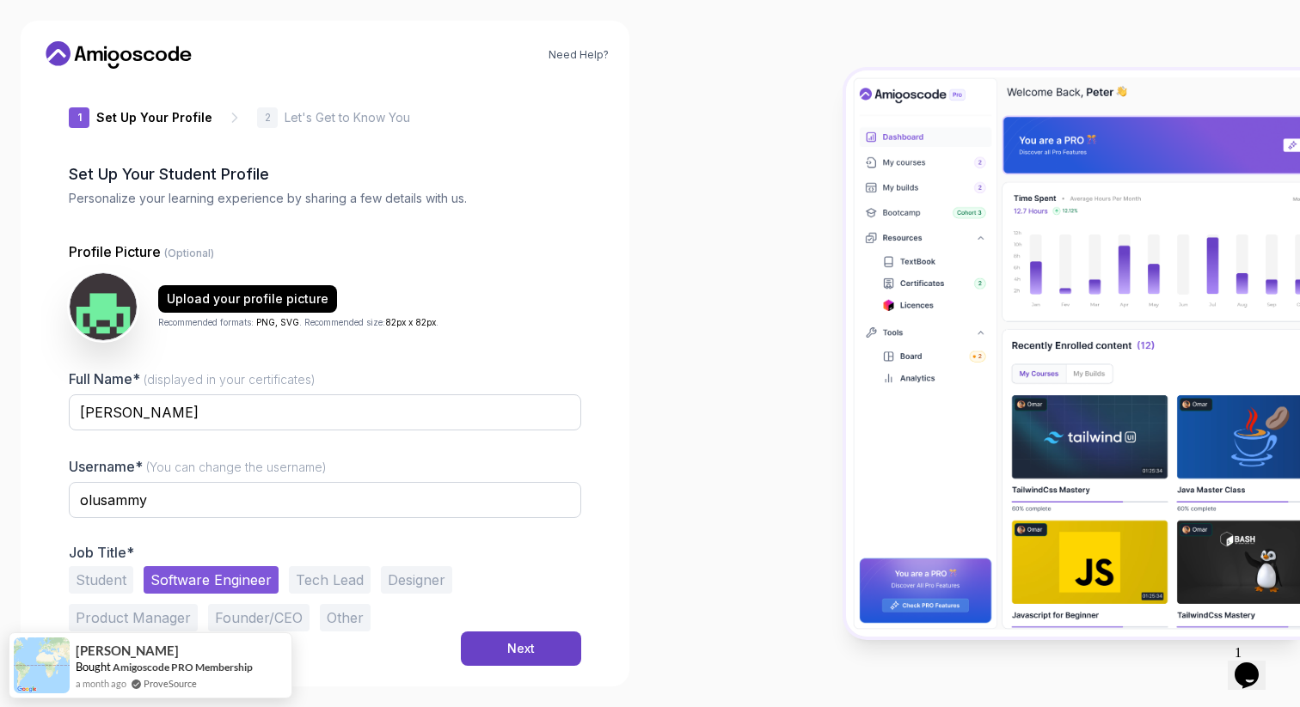
click at [109, 578] on button "Student" at bounding box center [101, 580] width 64 height 28
click at [210, 572] on button "Software Engineer" at bounding box center [211, 580] width 135 height 28
click at [118, 589] on button "Student" at bounding box center [101, 580] width 64 height 28
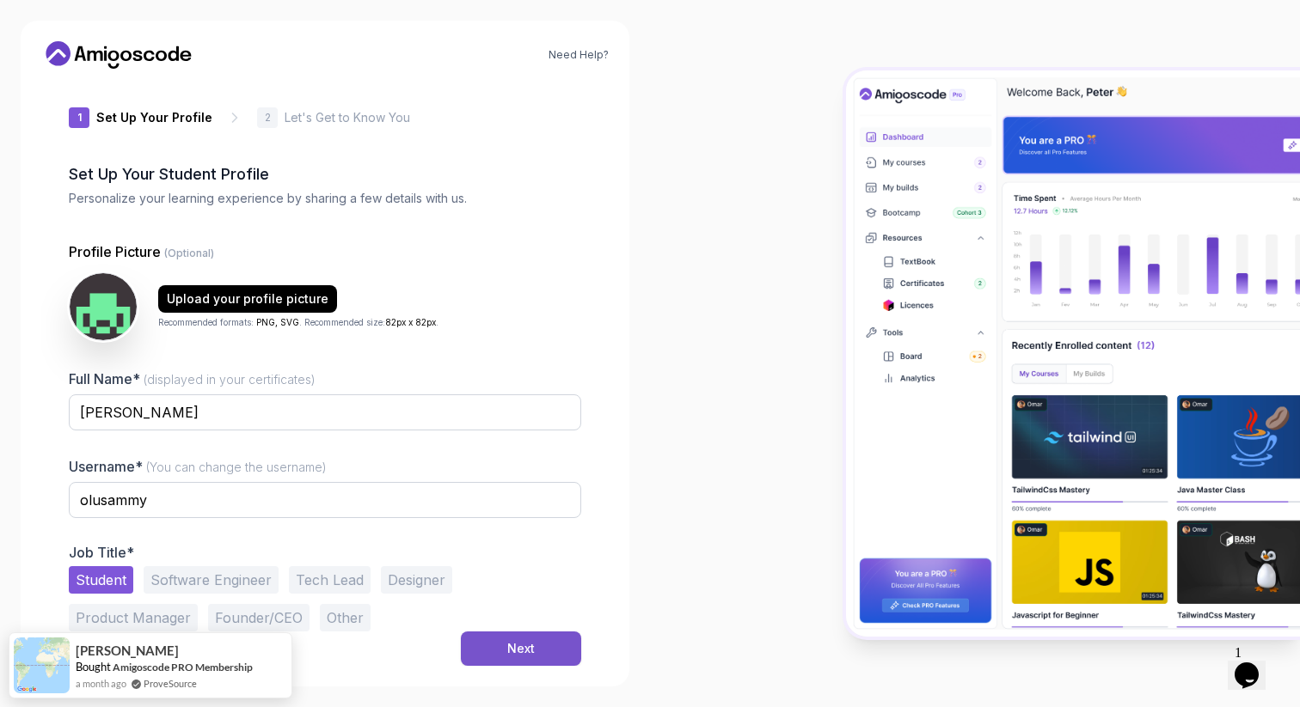
click at [504, 660] on button "Next" at bounding box center [521, 649] width 120 height 34
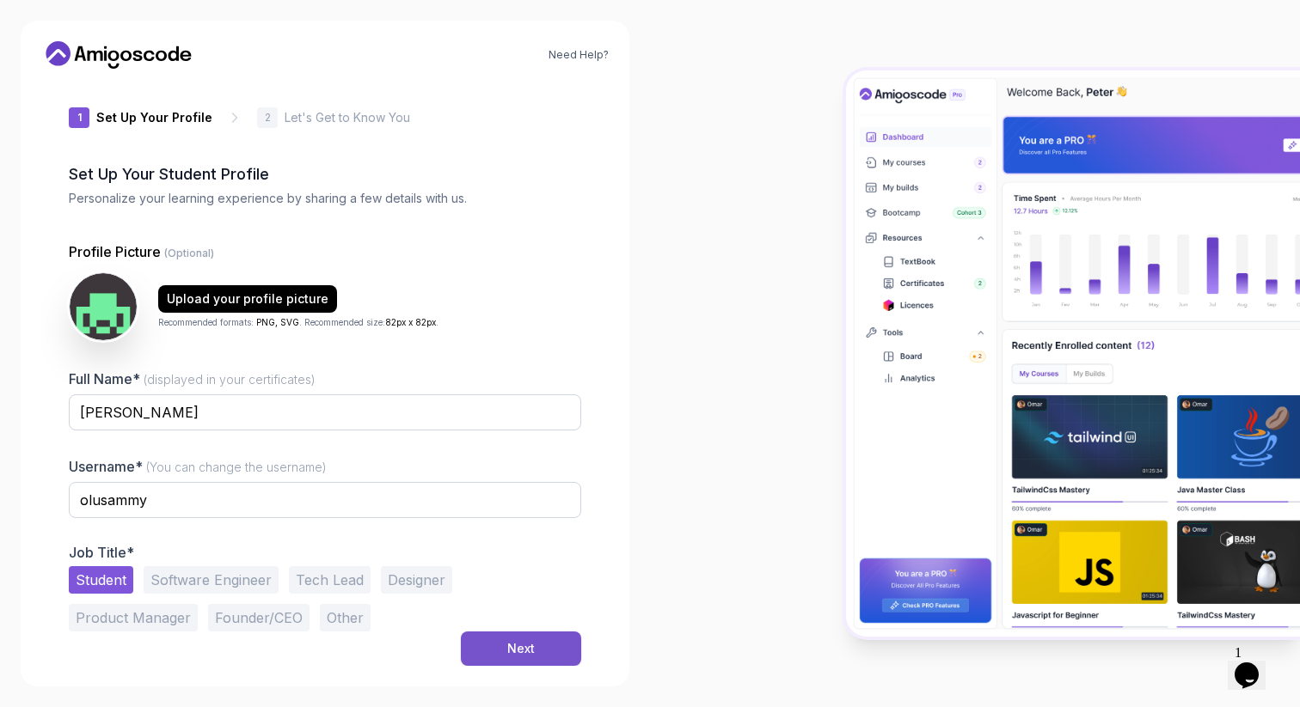
click at [523, 658] on button "Next" at bounding box center [521, 649] width 120 height 34
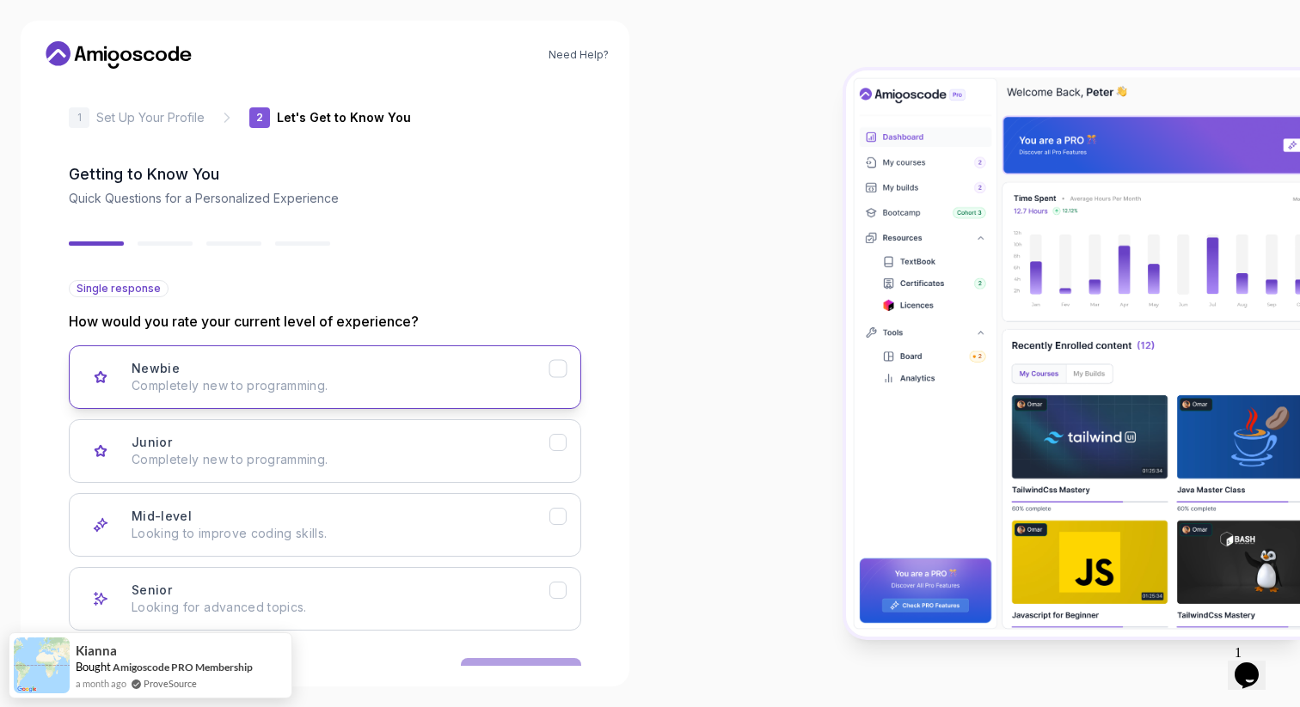
scroll to position [64, 0]
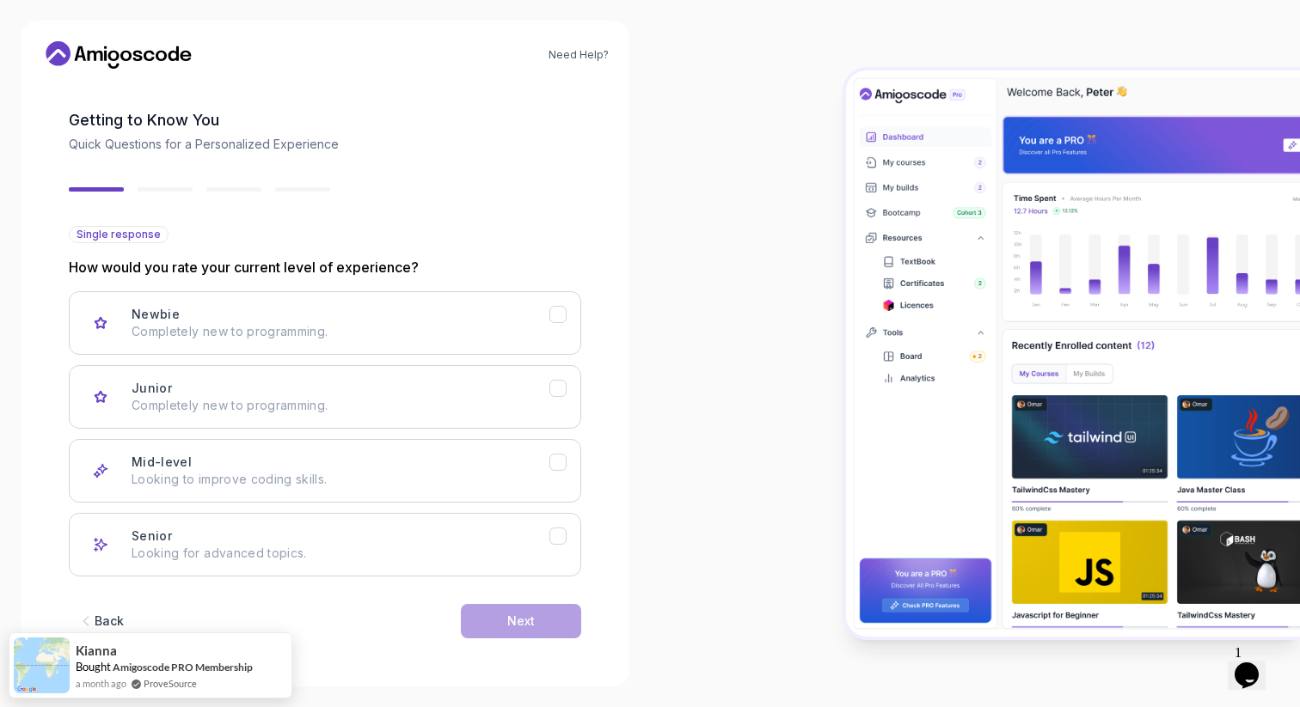
click at [530, 602] on div "Back Next" at bounding box center [325, 621] width 512 height 89
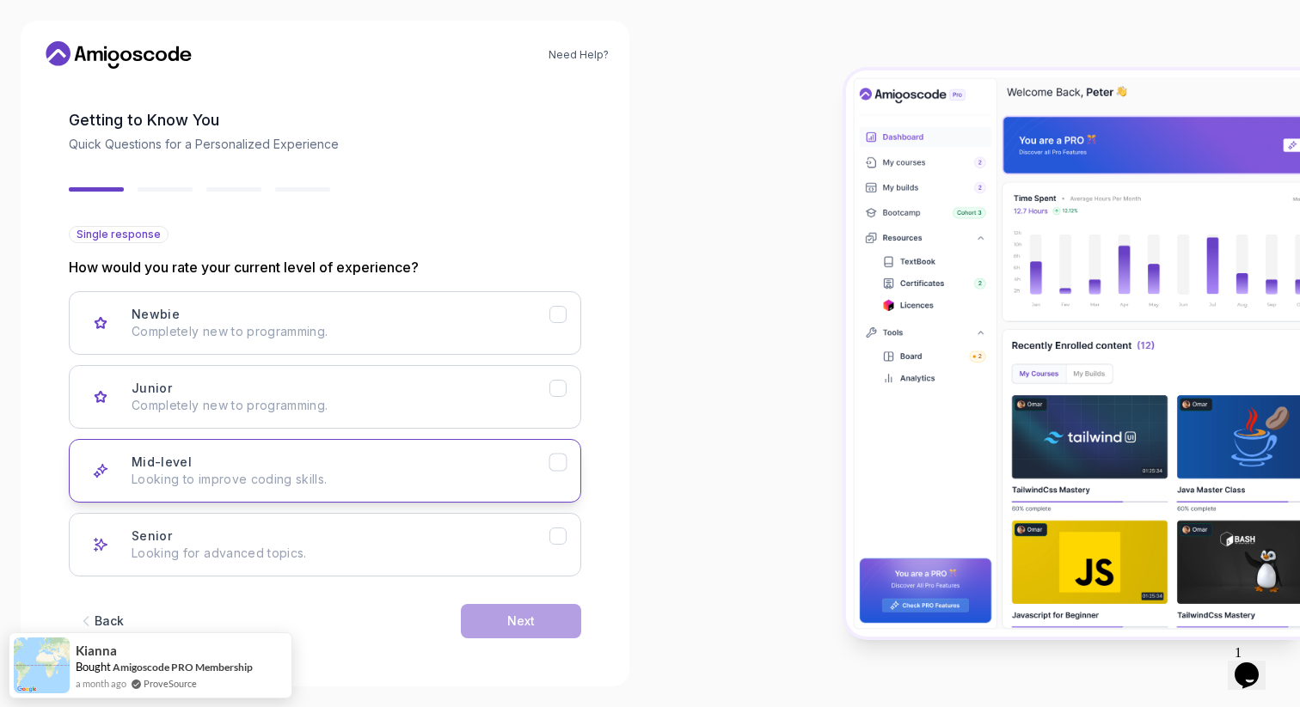
click at [429, 467] on div "Mid-level Looking to improve coding skills." at bounding box center [341, 471] width 418 height 34
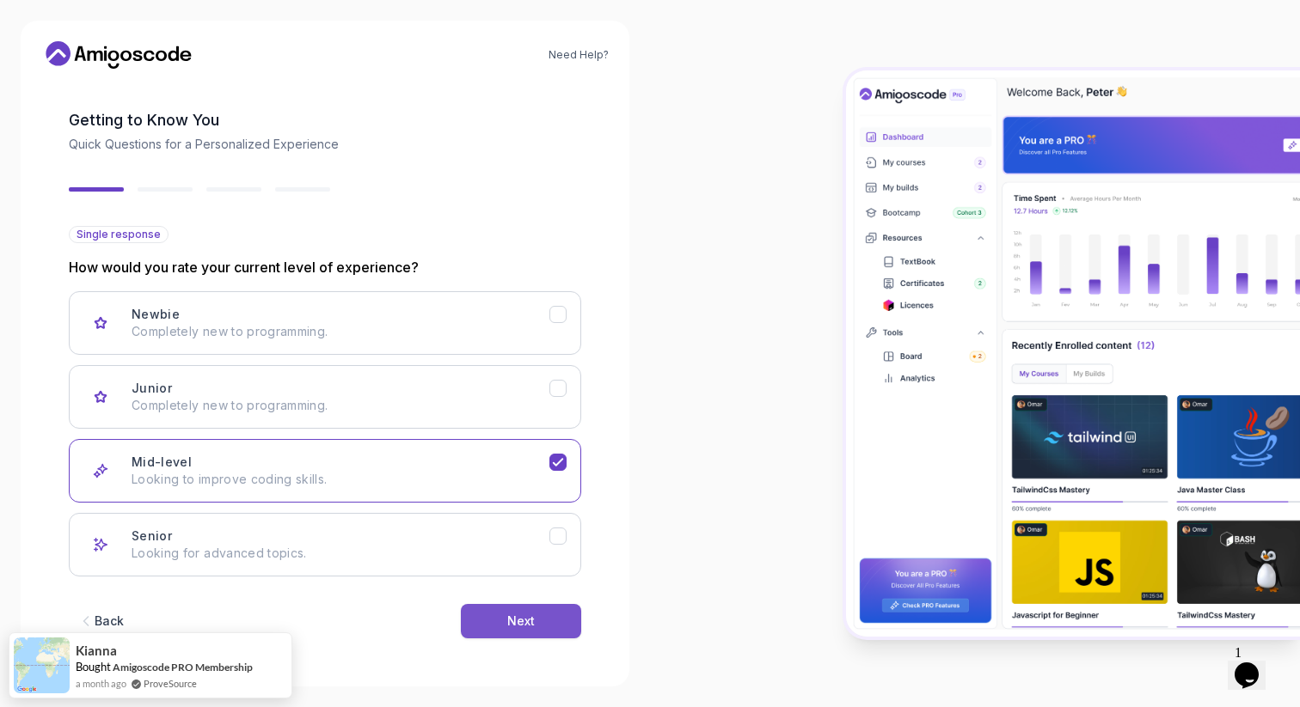
click at [496, 625] on button "Next" at bounding box center [521, 621] width 120 height 34
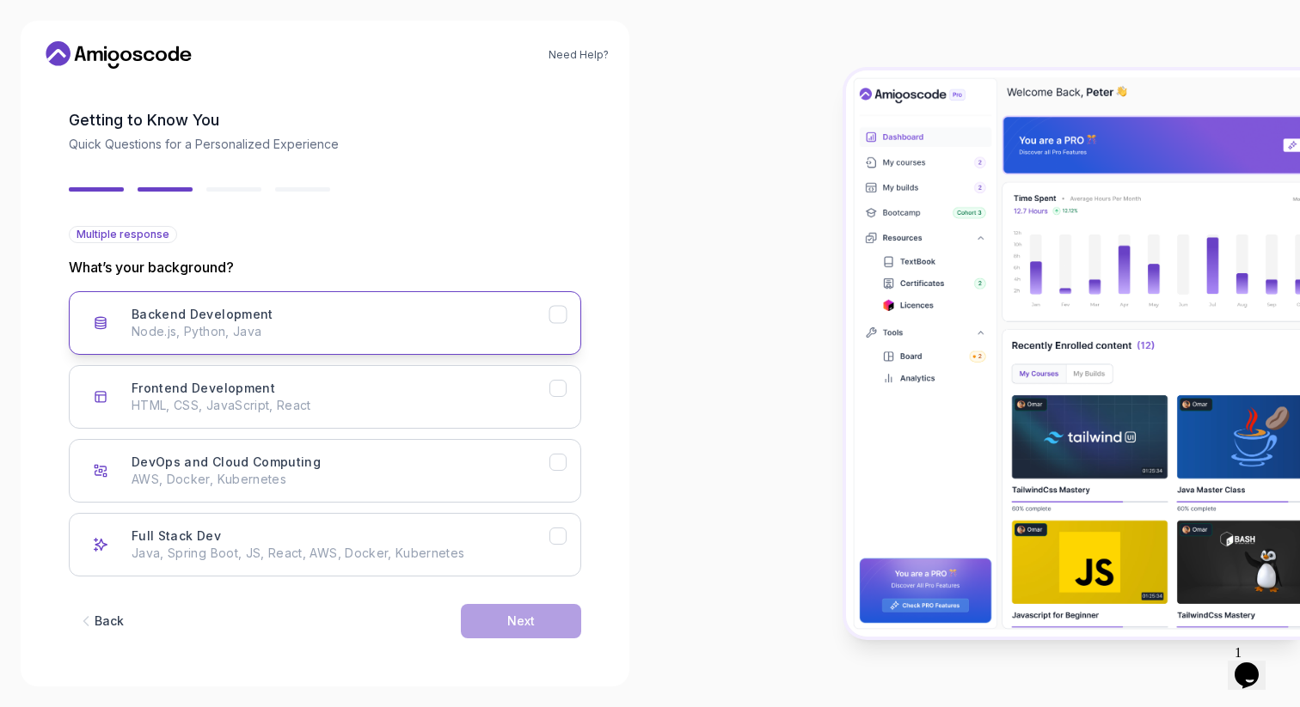
click at [369, 343] on button "Backend Development Node.js, Python, Java" at bounding box center [325, 323] width 512 height 64
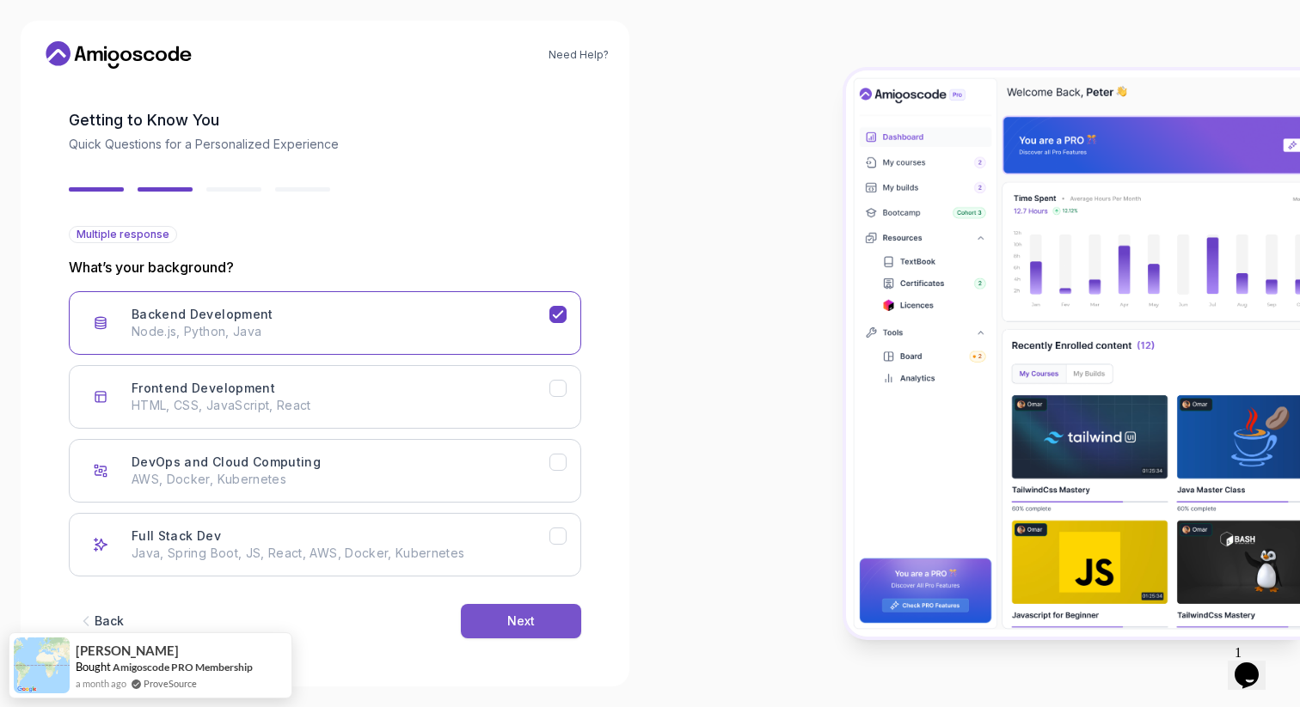
click at [493, 609] on button "Next" at bounding box center [521, 621] width 120 height 34
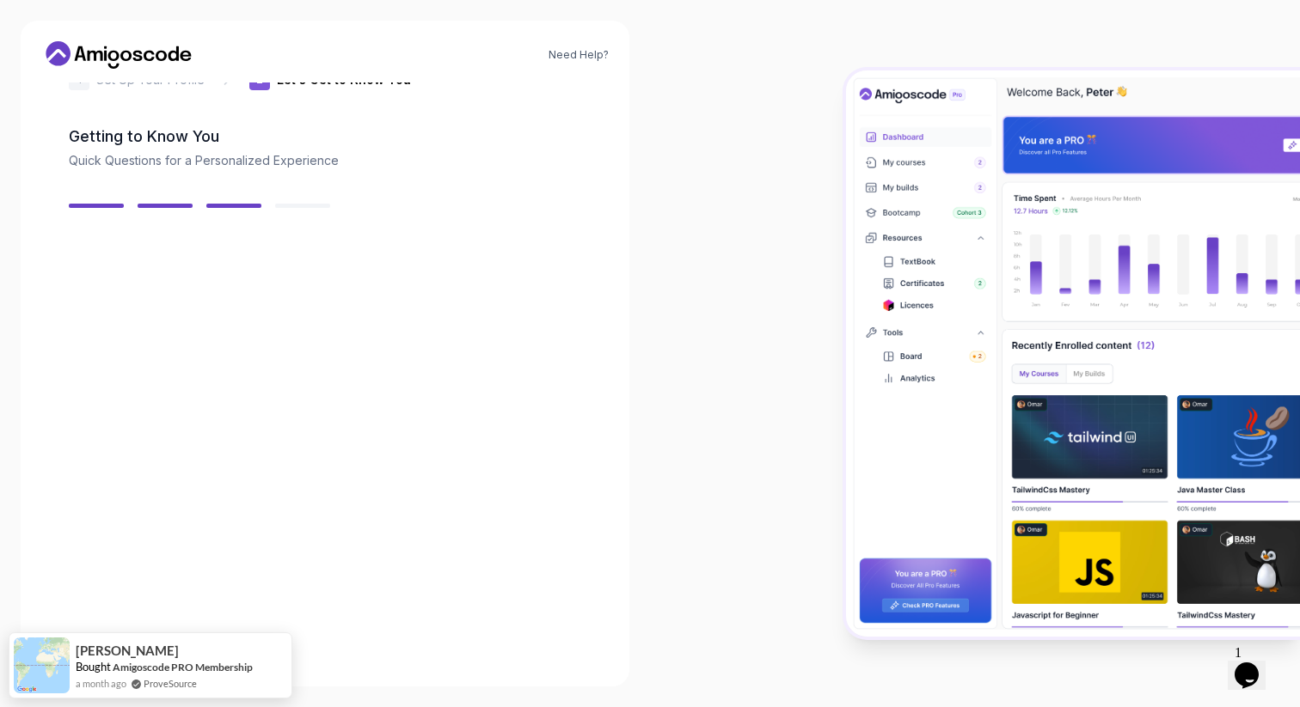
scroll to position [43, 0]
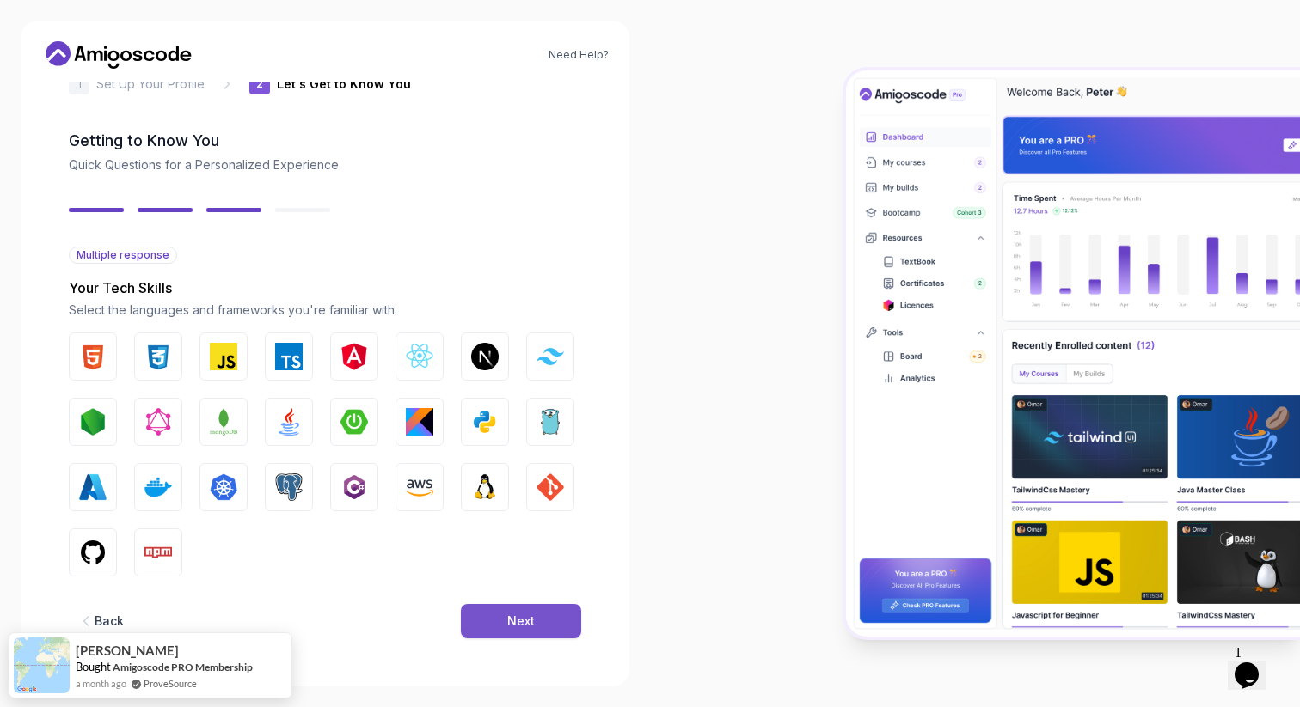
click at [512, 628] on div "Next" at bounding box center [521, 621] width 28 height 17
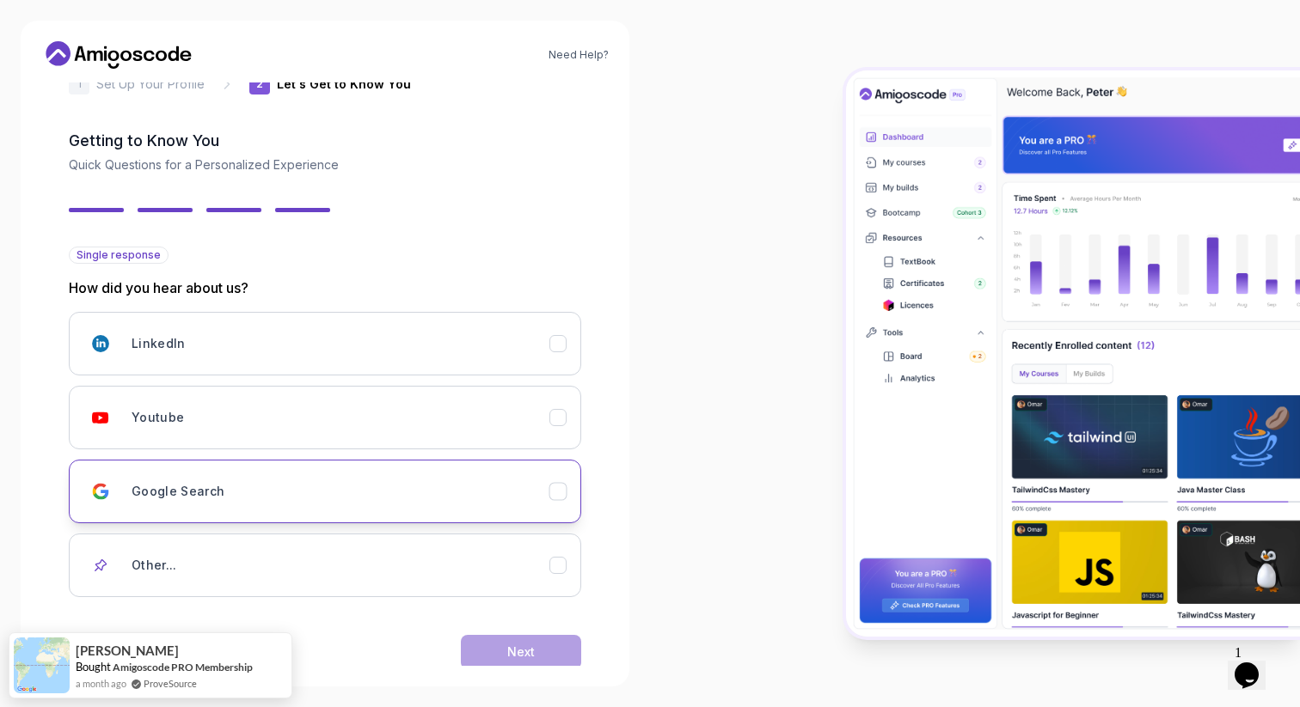
scroll to position [74, 0]
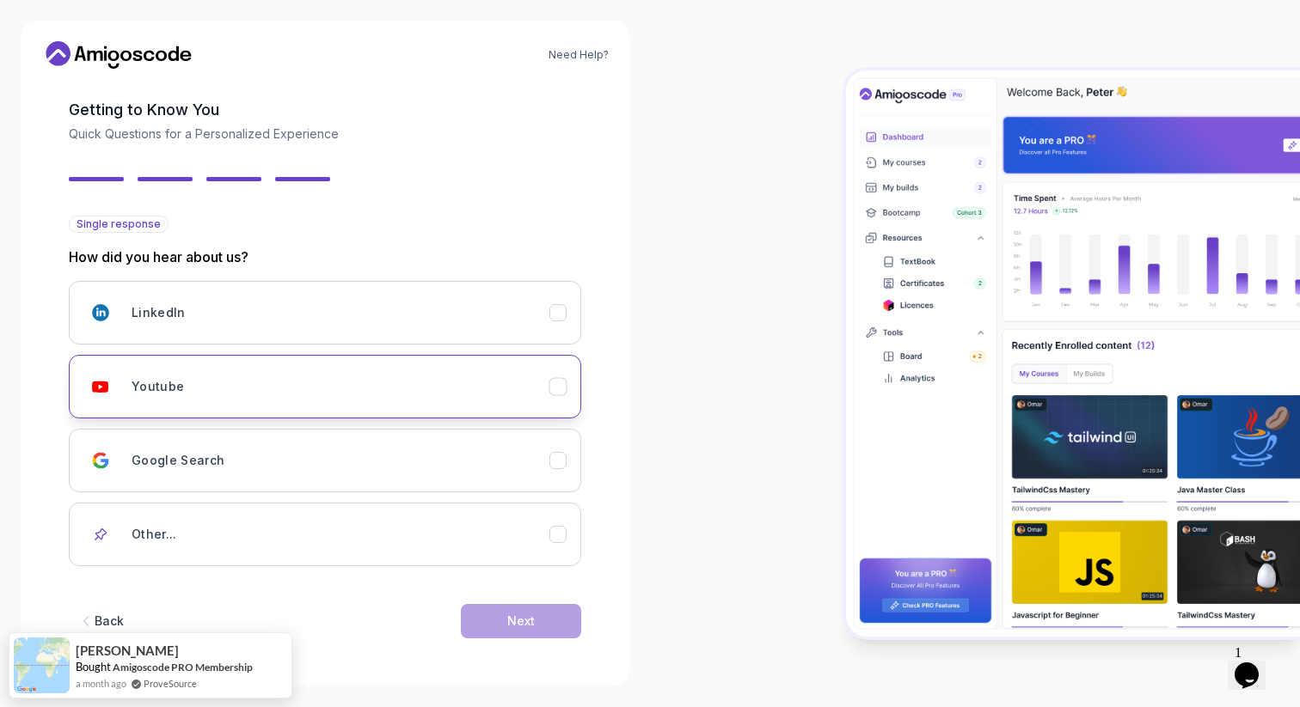
click at [492, 404] on button "Youtube" at bounding box center [325, 387] width 512 height 64
click at [531, 626] on div "Next" at bounding box center [521, 621] width 28 height 17
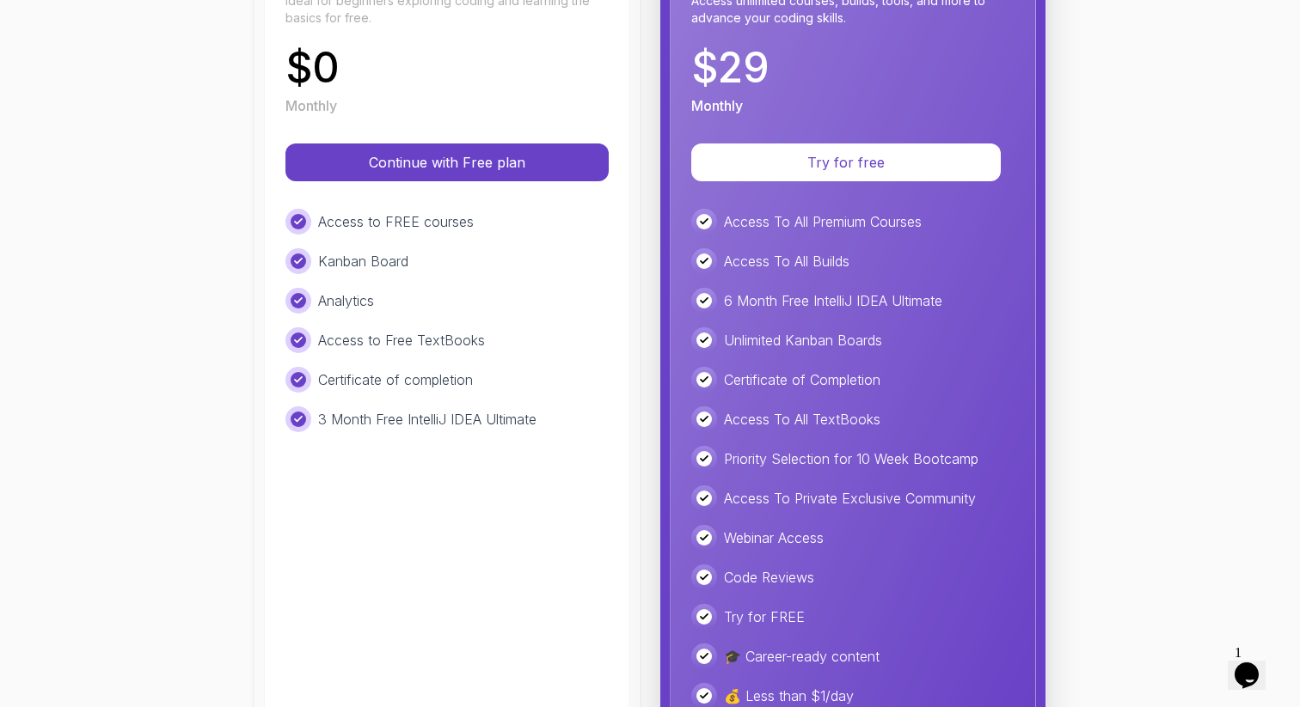
scroll to position [0, 0]
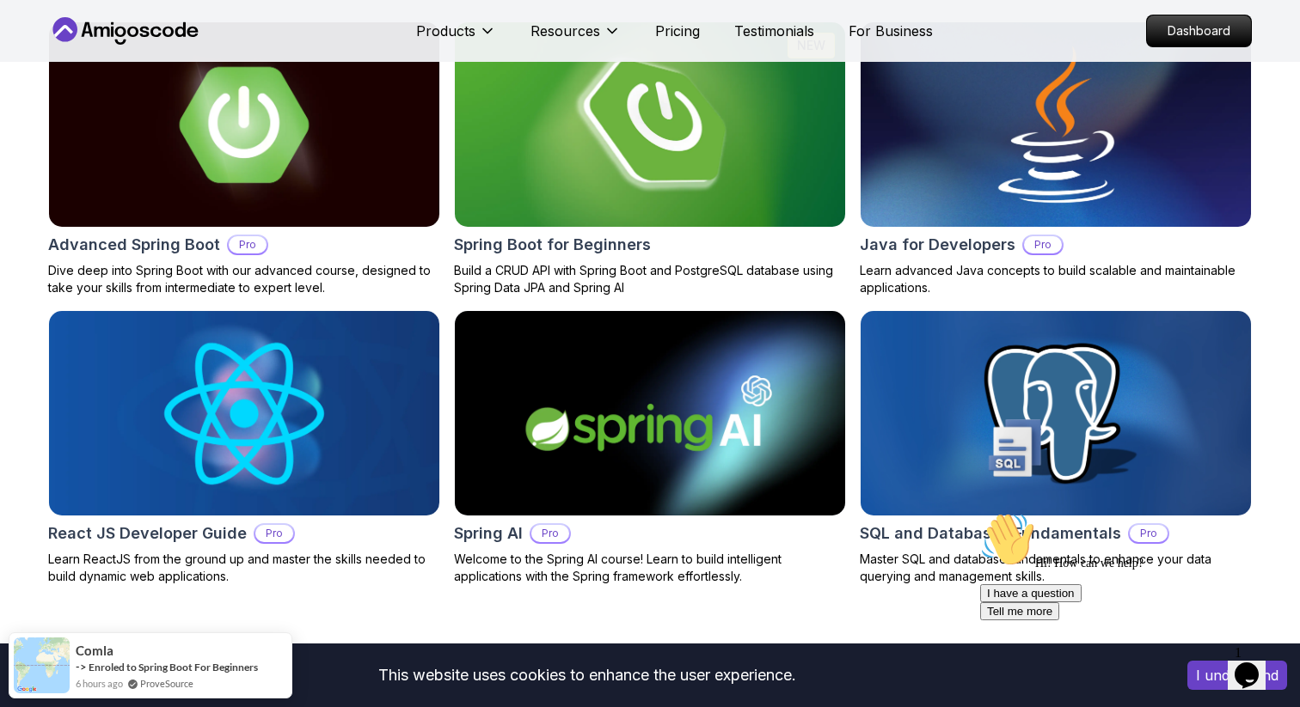
click at [651, 247] on div "Spring Boot for Beginners" at bounding box center [650, 245] width 392 height 24
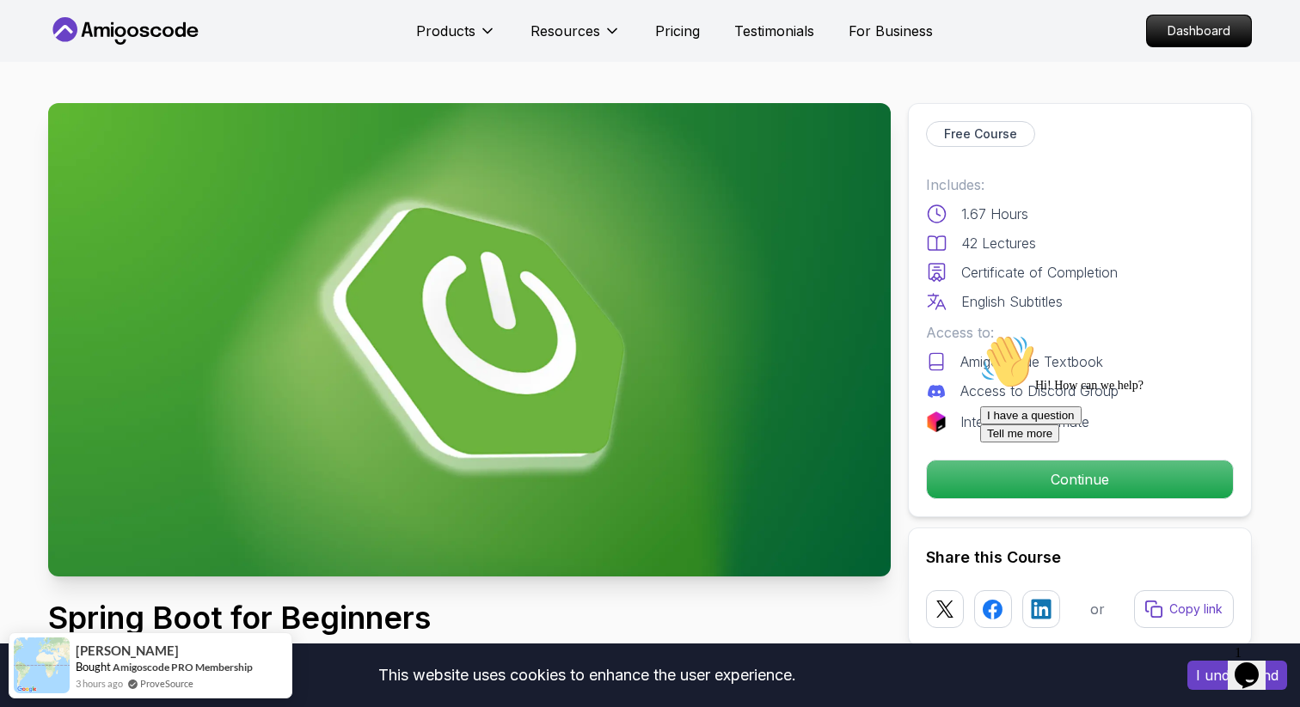
click at [1250, 663] on icon "$i18n('chat', 'chat_widget')" at bounding box center [1246, 676] width 24 height 26
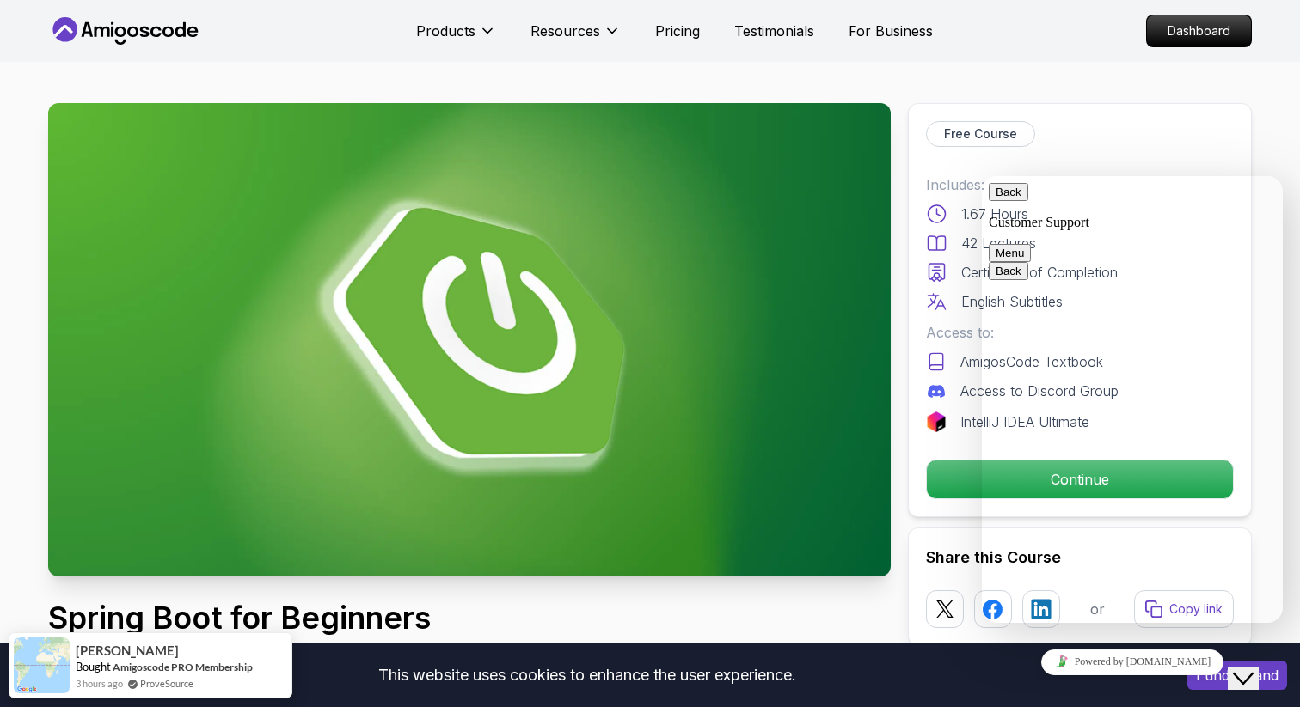
click at [1004, 201] on button "Back" at bounding box center [1008, 192] width 40 height 18
